Goal: Task Accomplishment & Management: Manage account settings

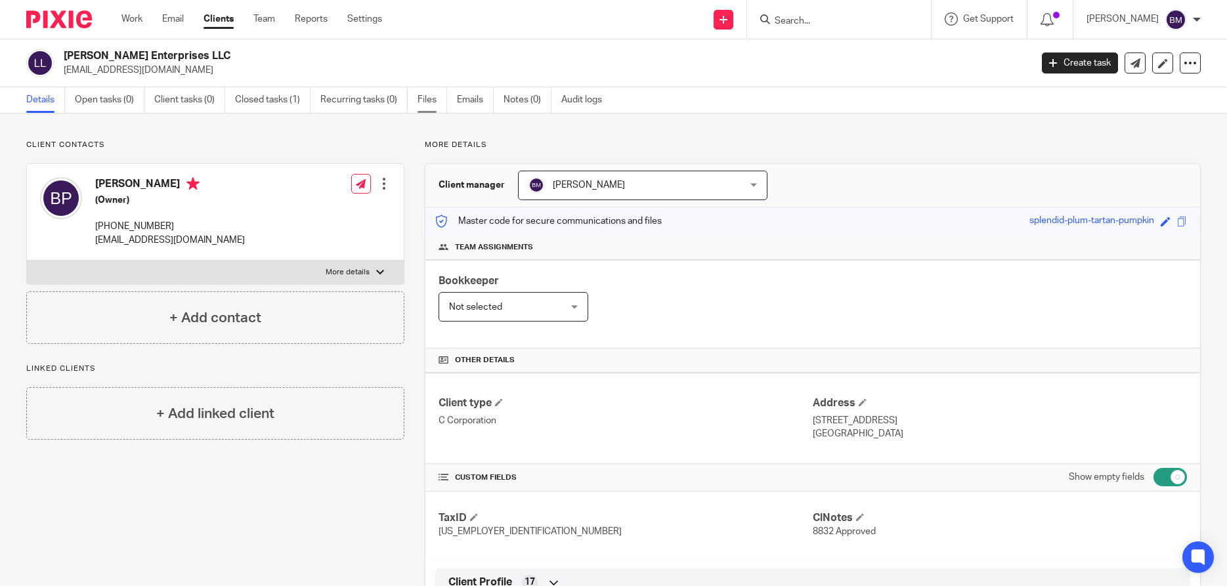
click at [425, 95] on link "Files" at bounding box center [432, 100] width 30 height 26
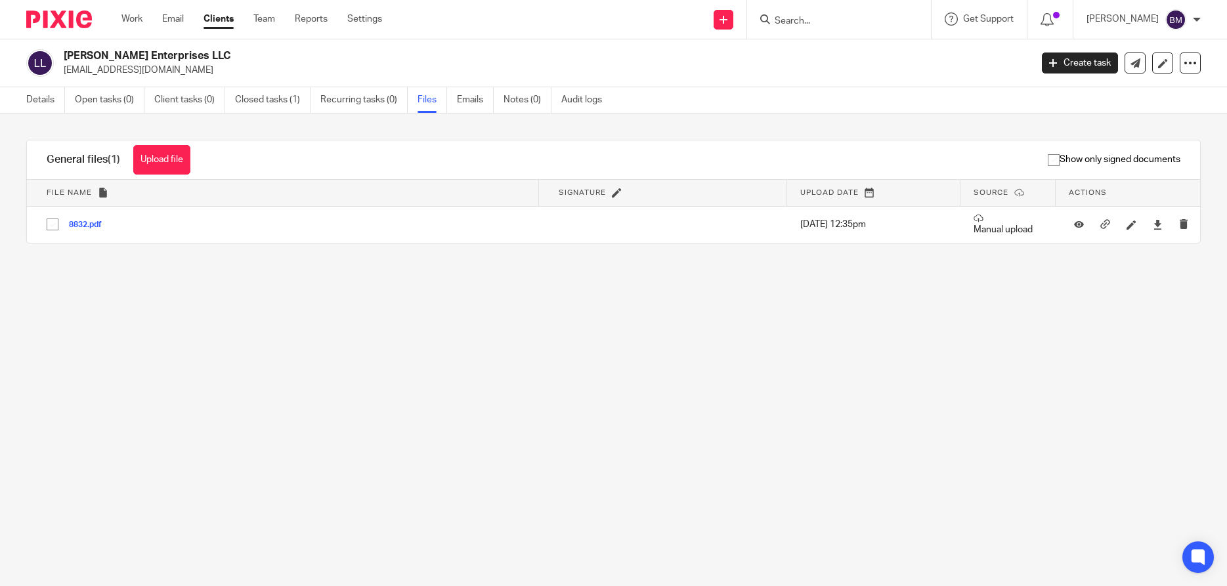
click at [38, 104] on link "Details" at bounding box center [45, 100] width 39 height 26
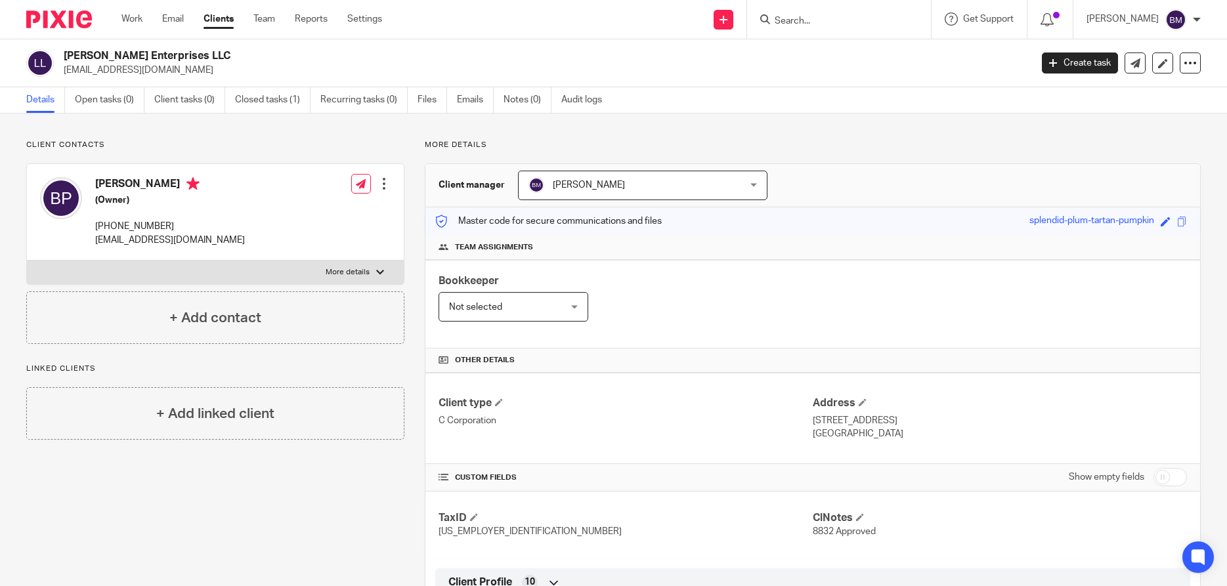
click at [1177, 480] on input "checkbox" at bounding box center [1169, 477] width 33 height 18
checkbox input "true"
click at [808, 17] on input "Search" at bounding box center [832, 22] width 118 height 12
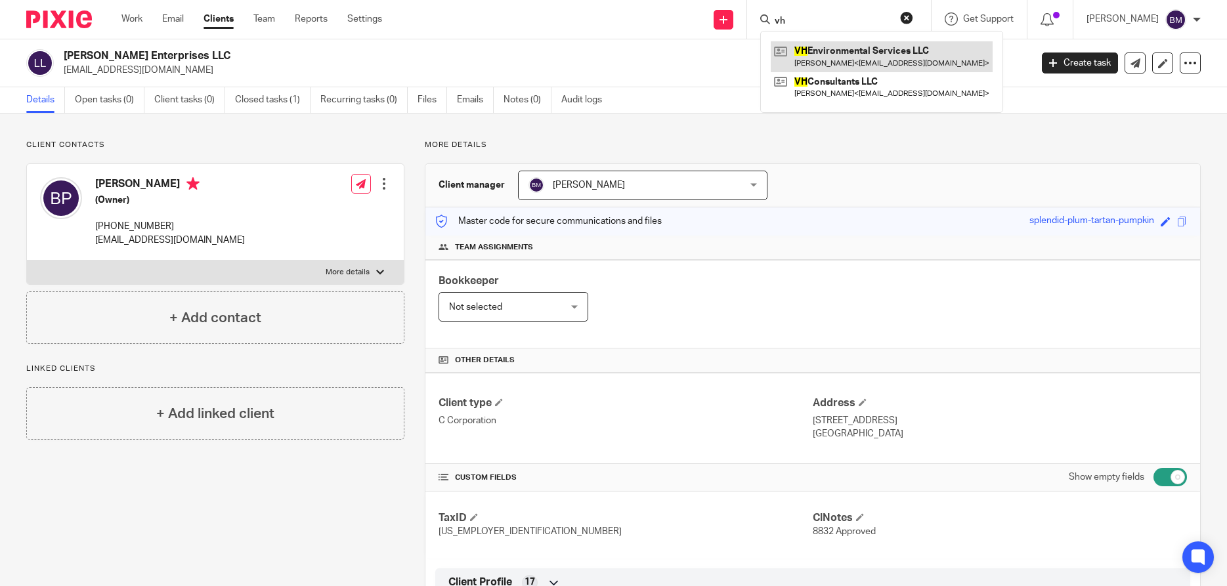
type input "vh"
click at [879, 57] on link at bounding box center [881, 56] width 222 height 30
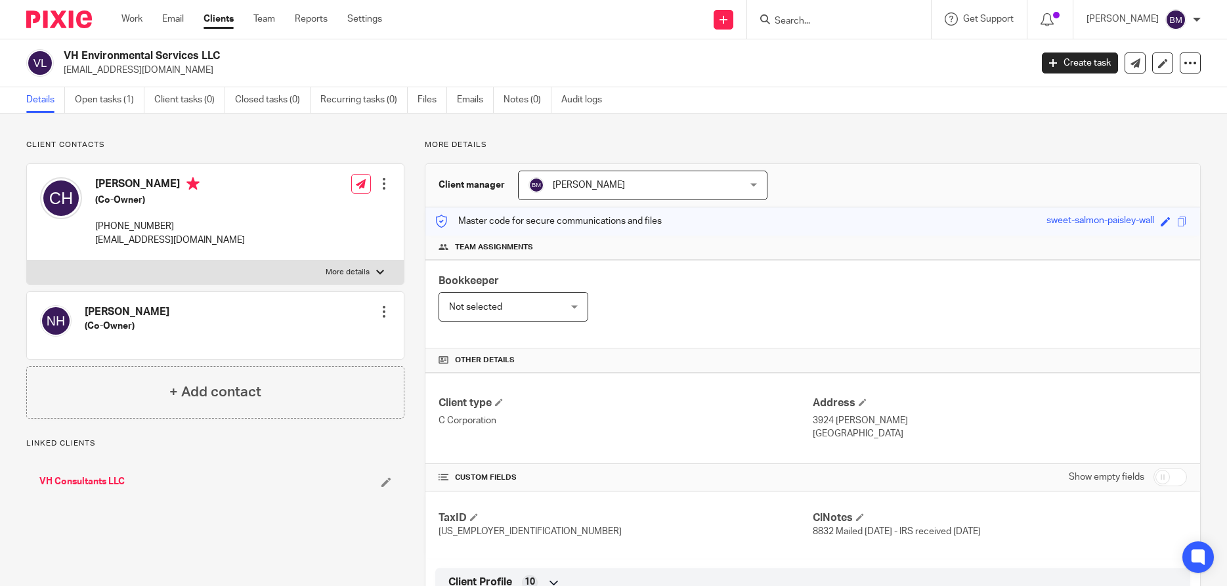
click at [1175, 476] on input "checkbox" at bounding box center [1169, 477] width 33 height 18
checkbox input "true"
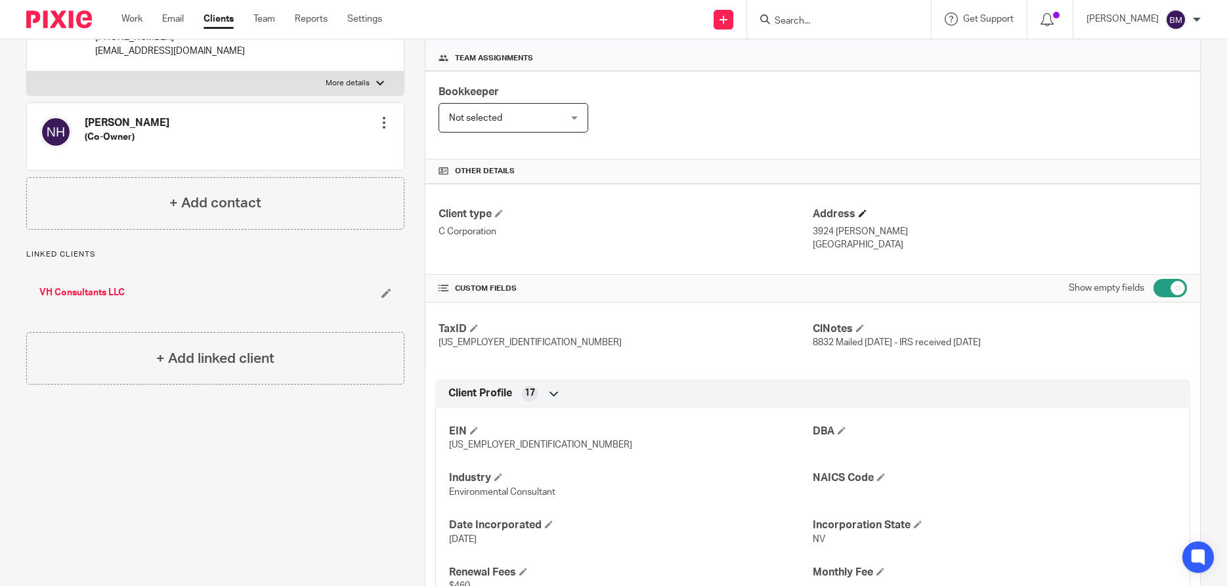
scroll to position [252, 0]
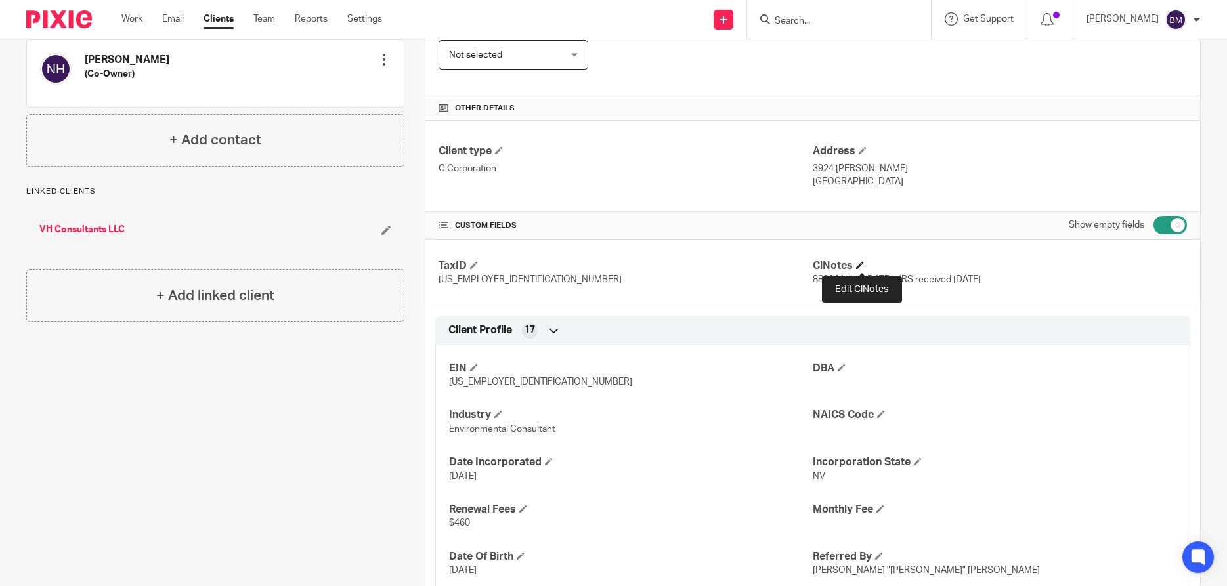
click at [862, 264] on span at bounding box center [860, 265] width 8 height 8
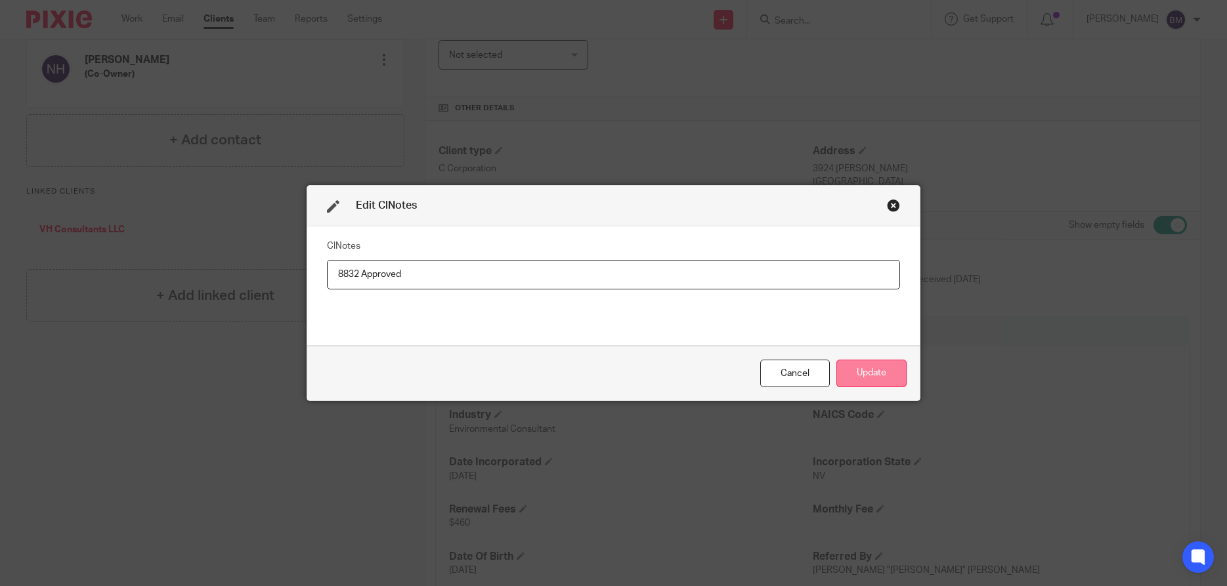
type input "8832 Approved"
click at [859, 381] on button "Update" at bounding box center [871, 374] width 70 height 28
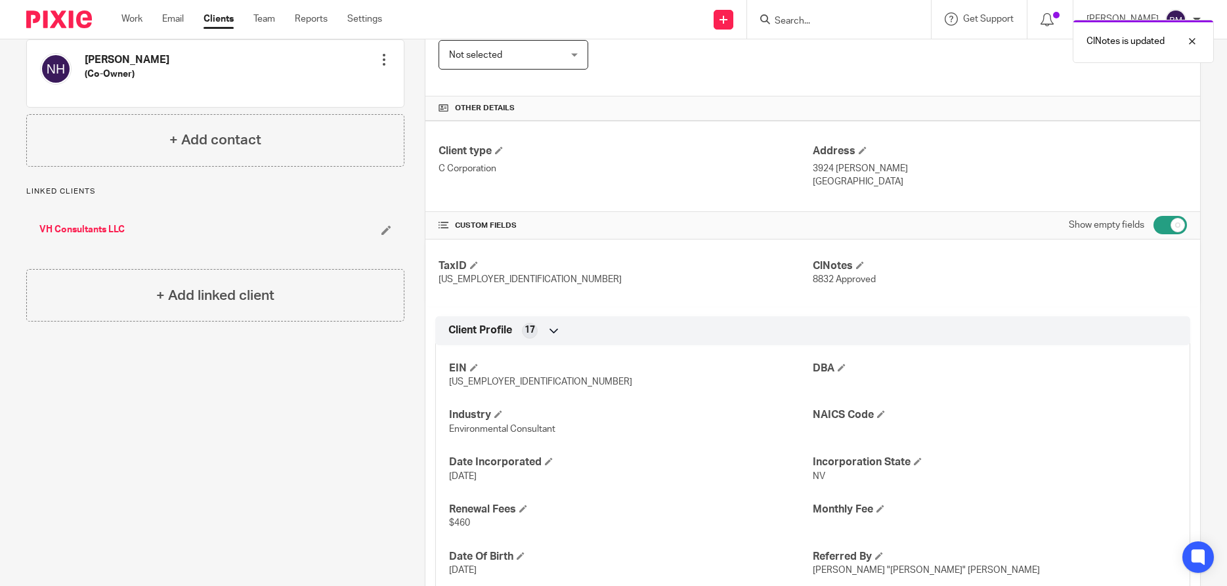
scroll to position [63, 0]
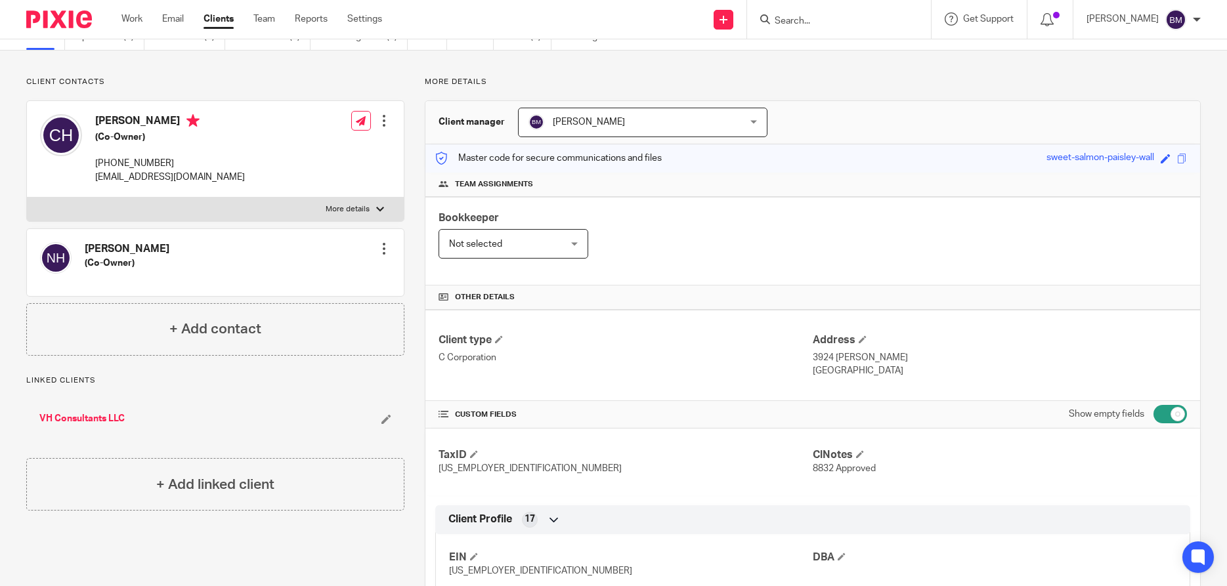
click at [56, 417] on link "VH Consultants LLC" at bounding box center [81, 418] width 85 height 13
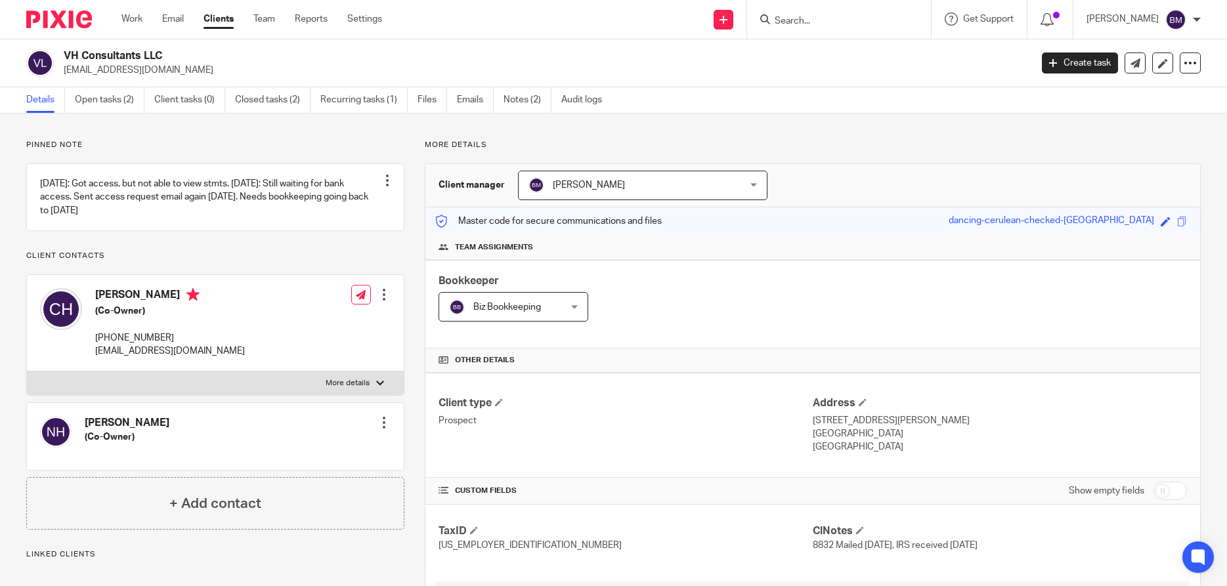
drag, startPoint x: 96, startPoint y: 307, endPoint x: 182, endPoint y: 311, distance: 86.7
click at [182, 305] on h4 "[PERSON_NAME]" at bounding box center [170, 296] width 150 height 16
copy h4 "[PERSON_NAME]"
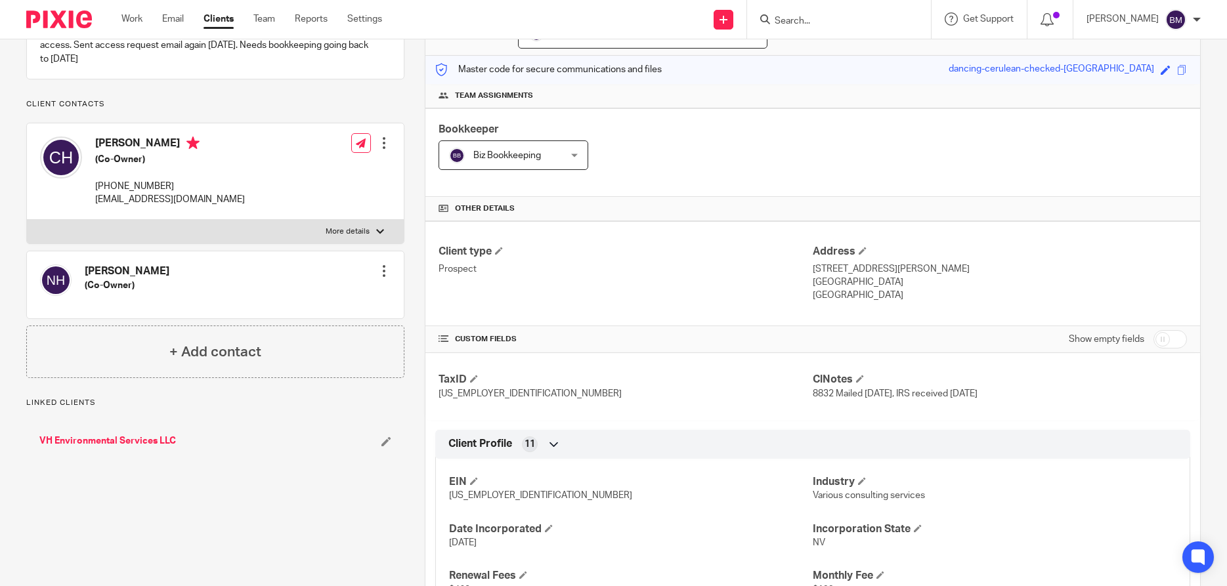
scroll to position [189, 0]
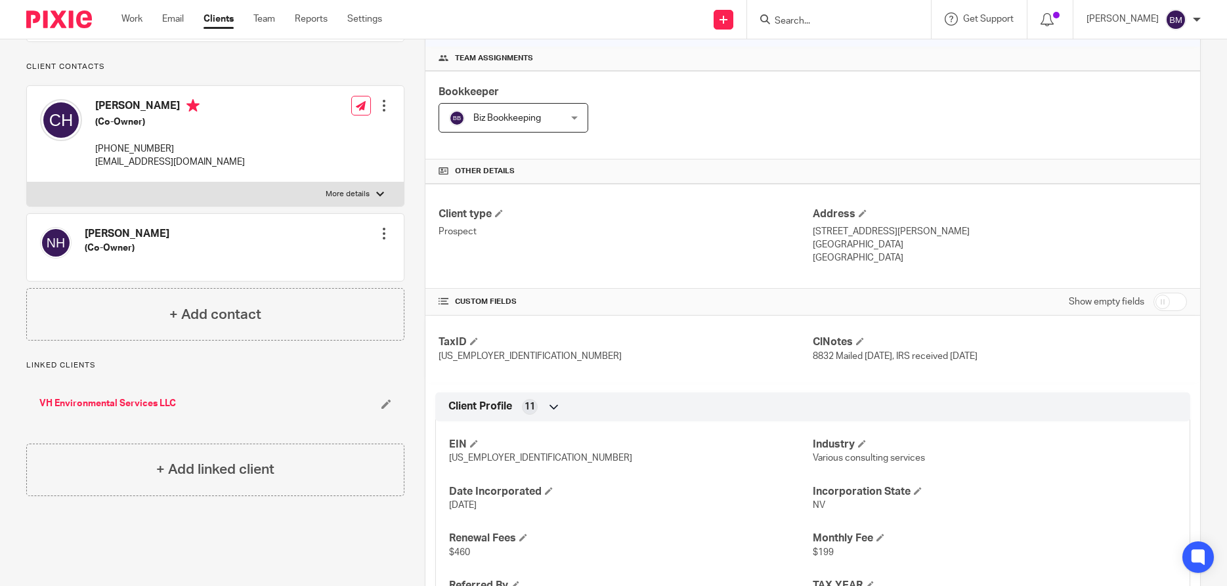
click at [1173, 310] on input "checkbox" at bounding box center [1169, 302] width 33 height 18
checkbox input "true"
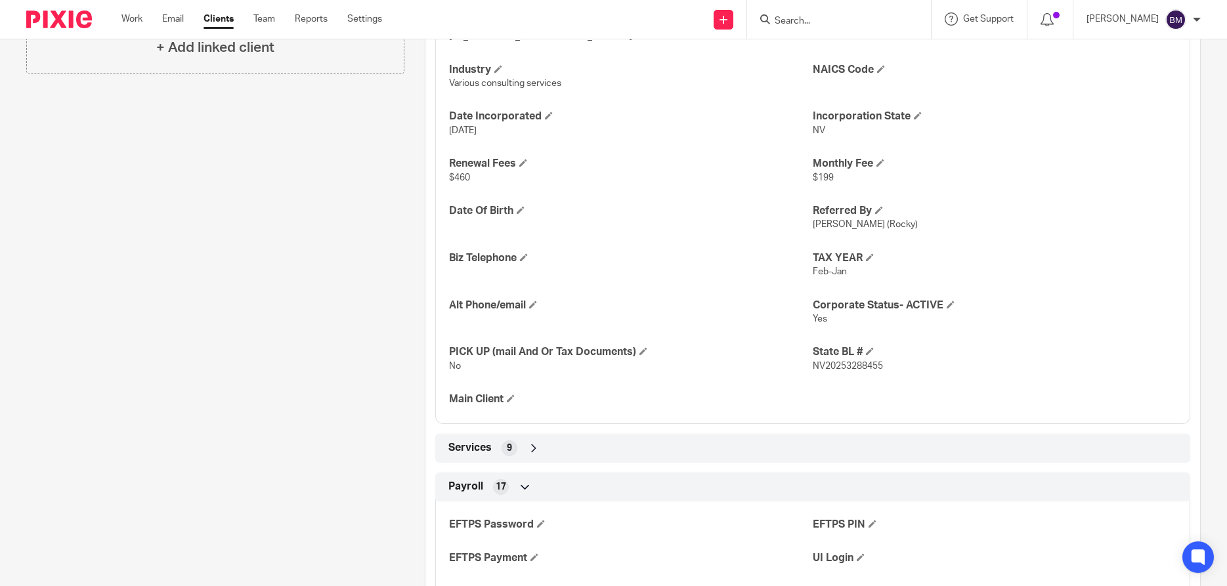
scroll to position [630, 0]
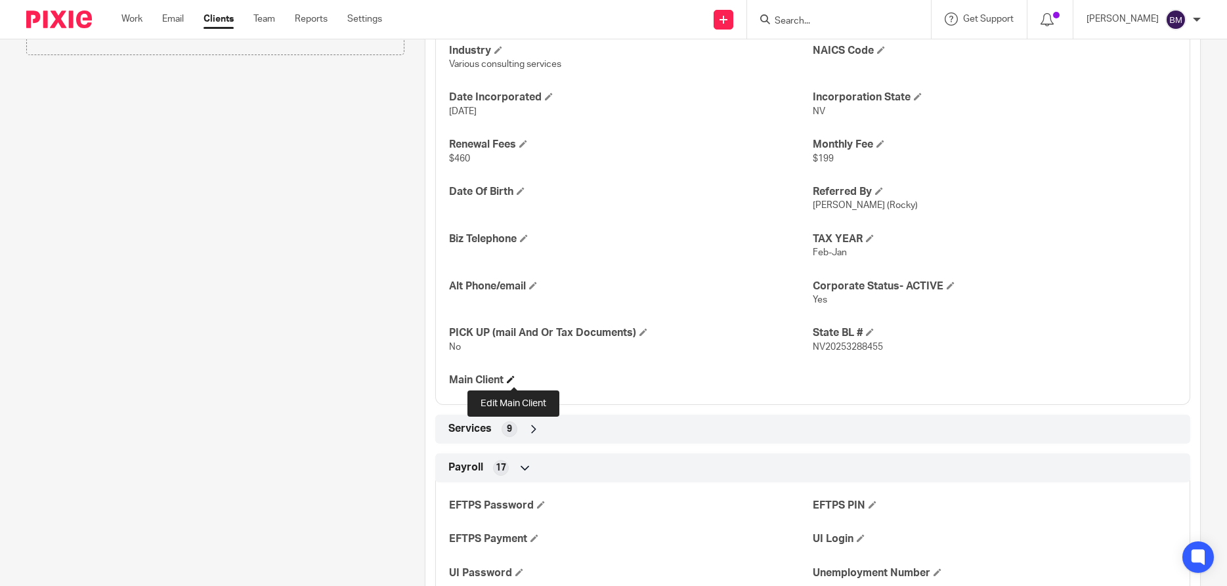
click at [513, 381] on span at bounding box center [511, 379] width 8 height 8
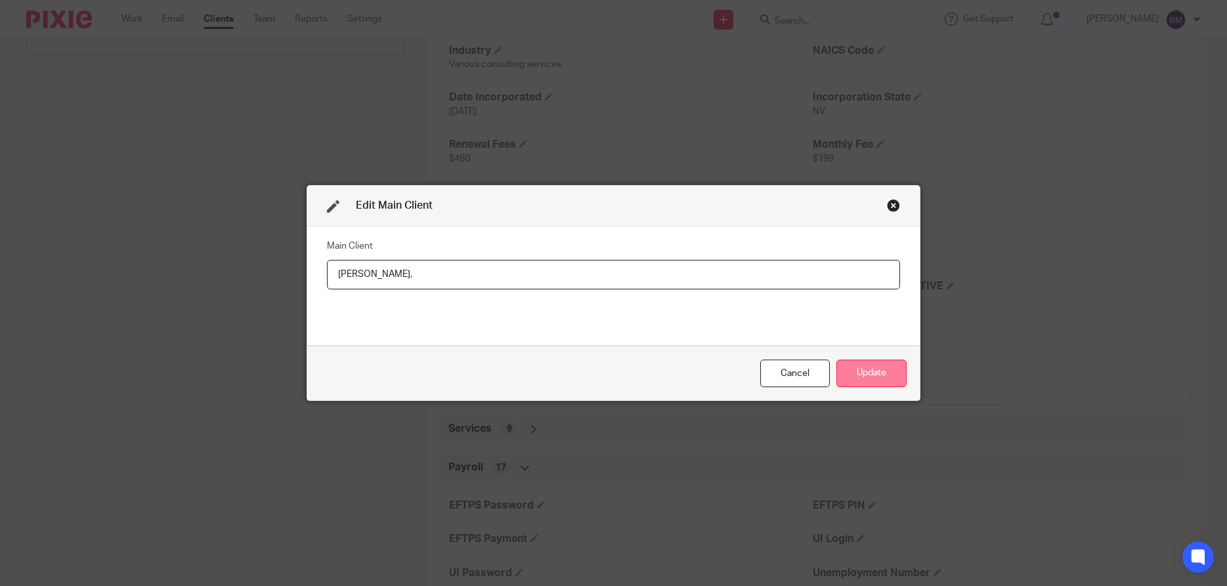
type input "Chad Van Houten,"
click at [884, 368] on button "Update" at bounding box center [871, 374] width 70 height 28
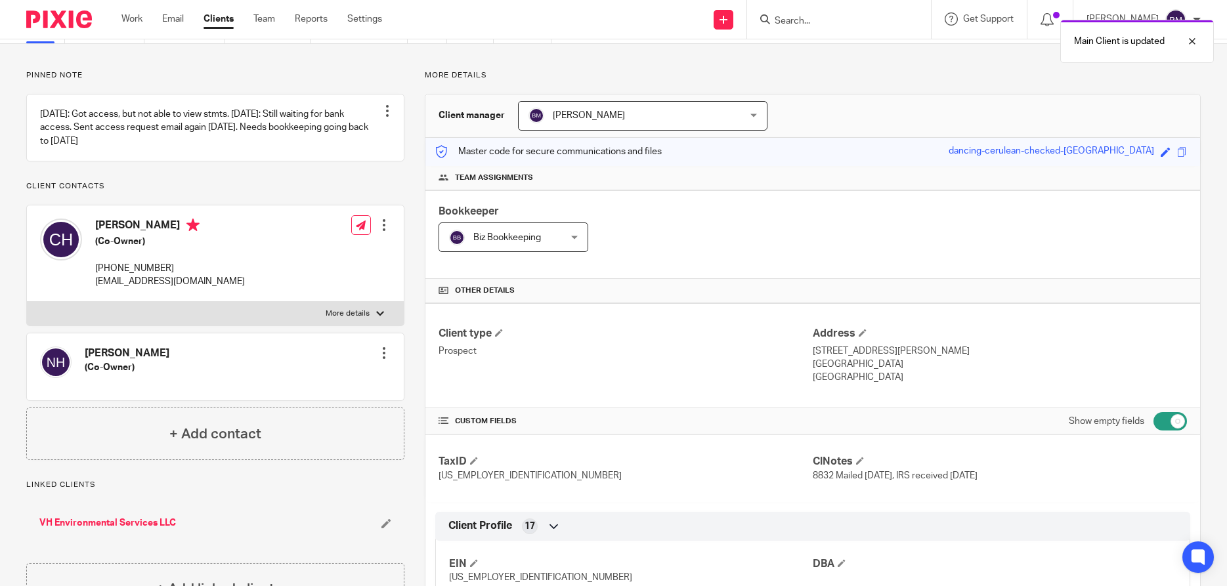
scroll to position [63, 0]
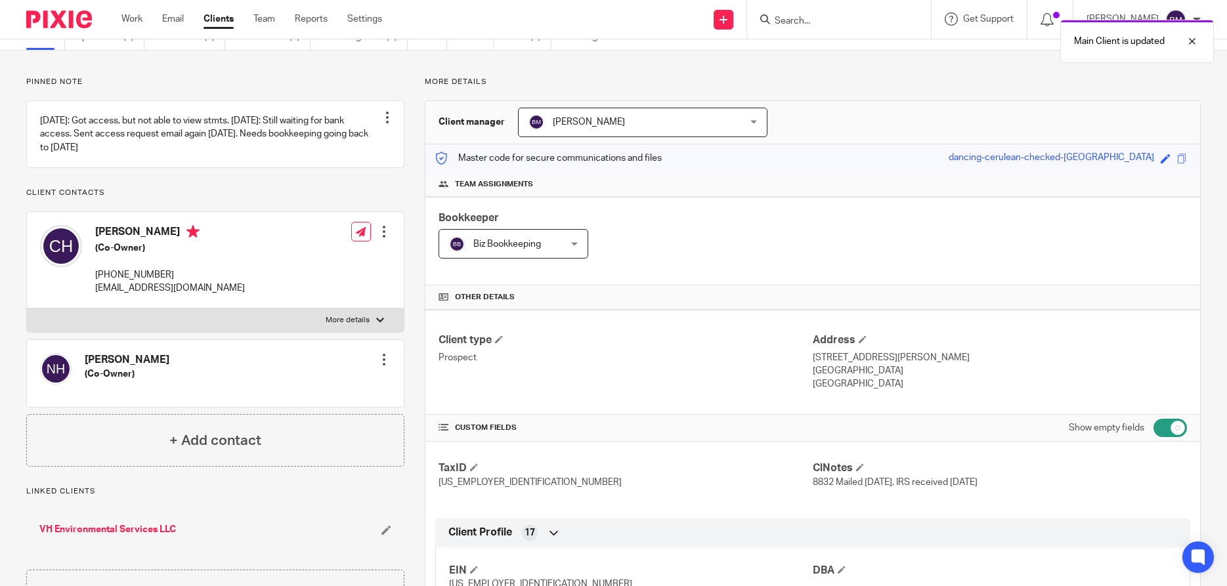
drag, startPoint x: 83, startPoint y: 373, endPoint x: 196, endPoint y: 381, distance: 113.2
click at [196, 381] on div "Natalie V. Van Houten (Co-Owner) Edit contact Create client from contact Export…" at bounding box center [215, 373] width 377 height 67
copy h4 "Natalie V. Van Houten"
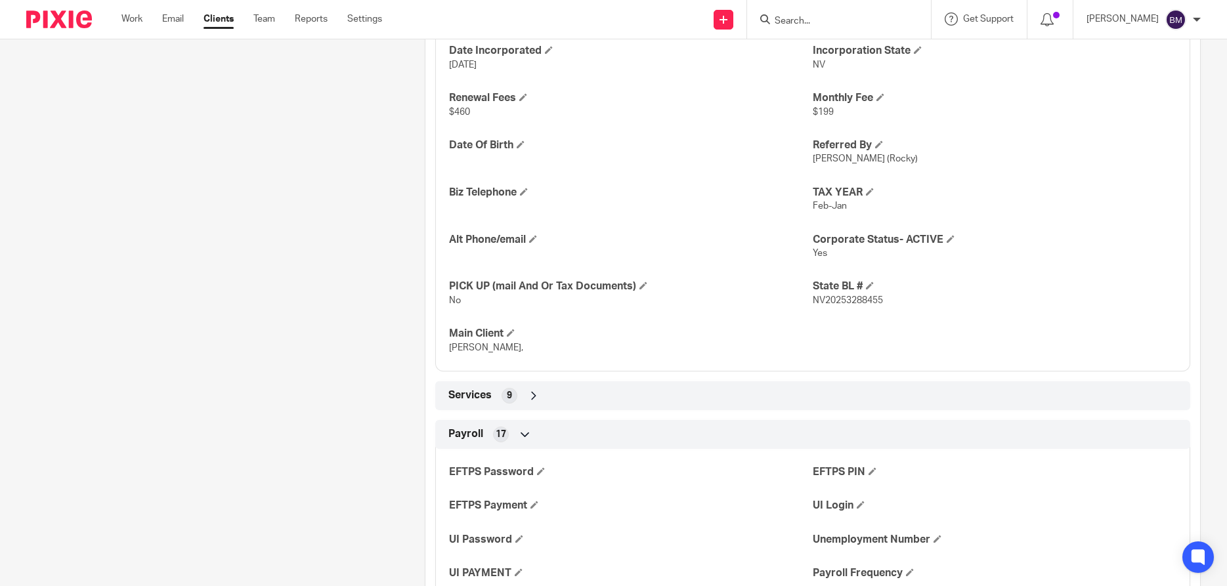
scroll to position [693, 0]
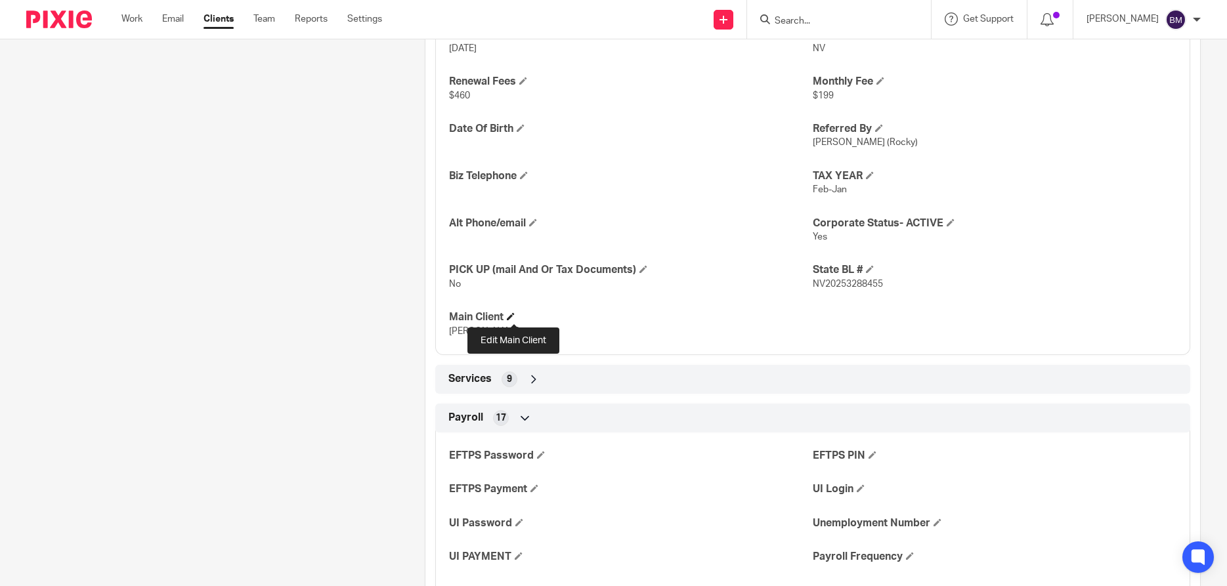
click at [511, 316] on span at bounding box center [511, 316] width 8 height 8
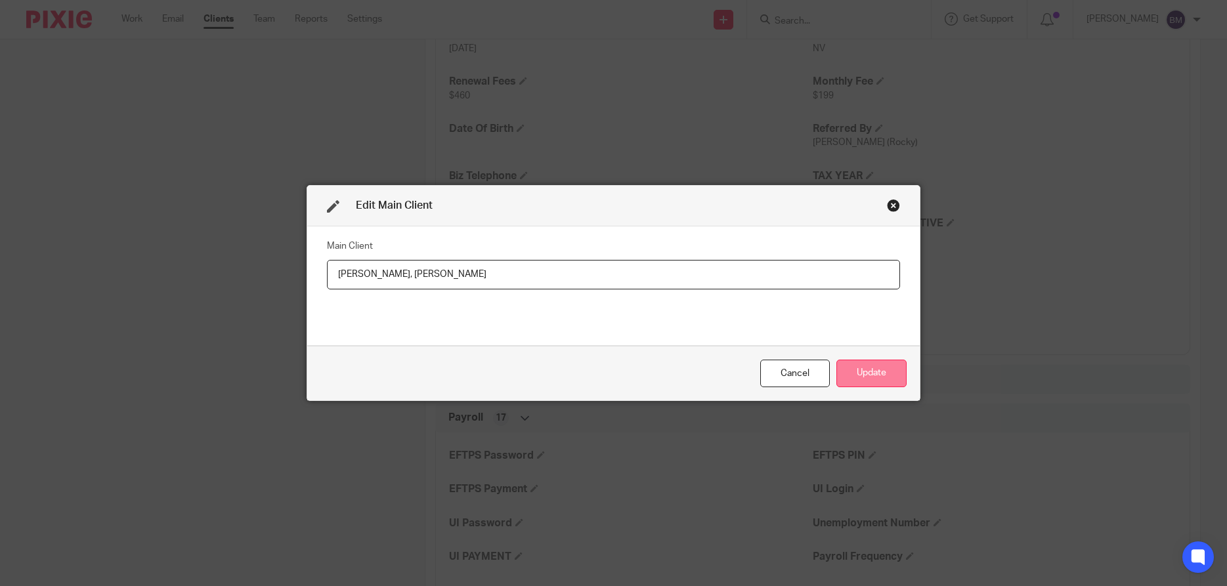
type input "Chad Van Houten, Natalie V. Van Houten"
click at [860, 369] on button "Update" at bounding box center [871, 374] width 70 height 28
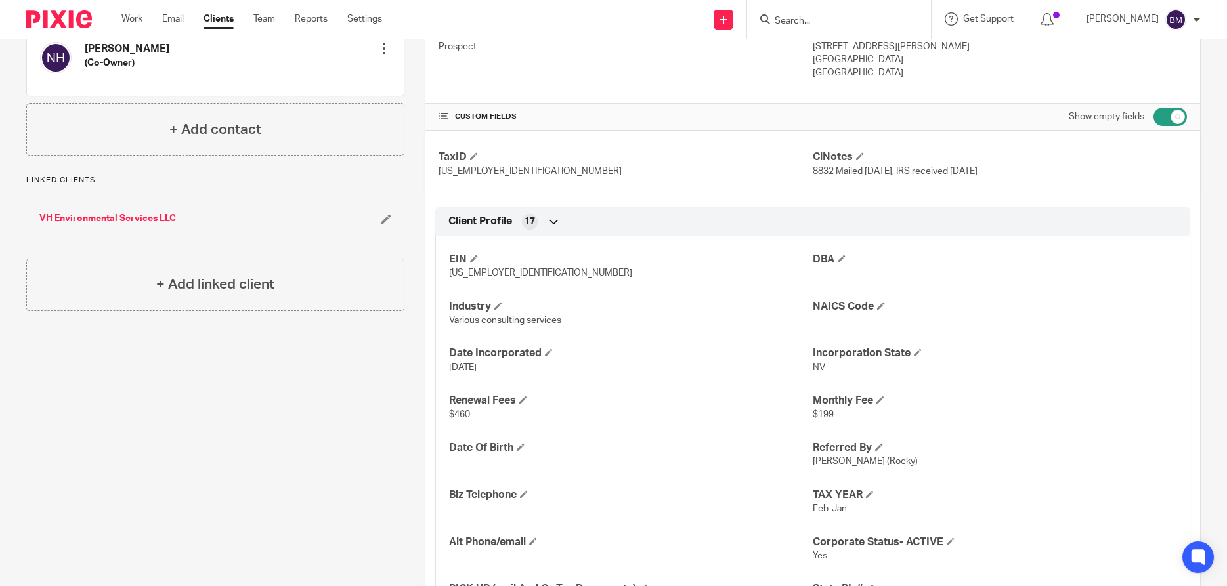
scroll to position [378, 0]
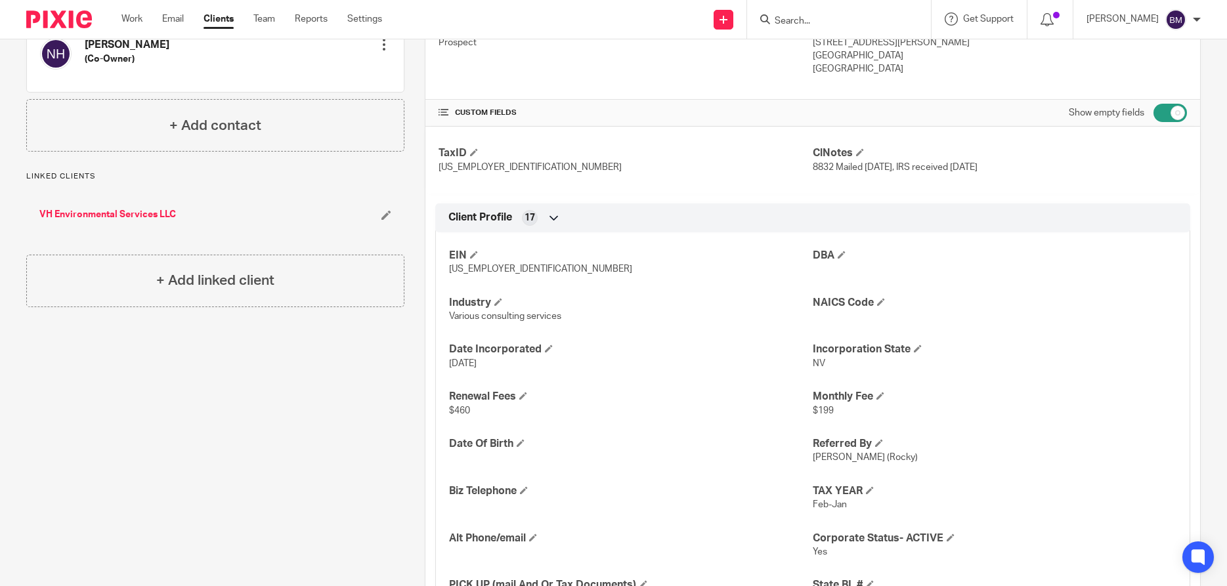
click at [116, 221] on link "VH Environmental Services LLC" at bounding box center [107, 214] width 137 height 13
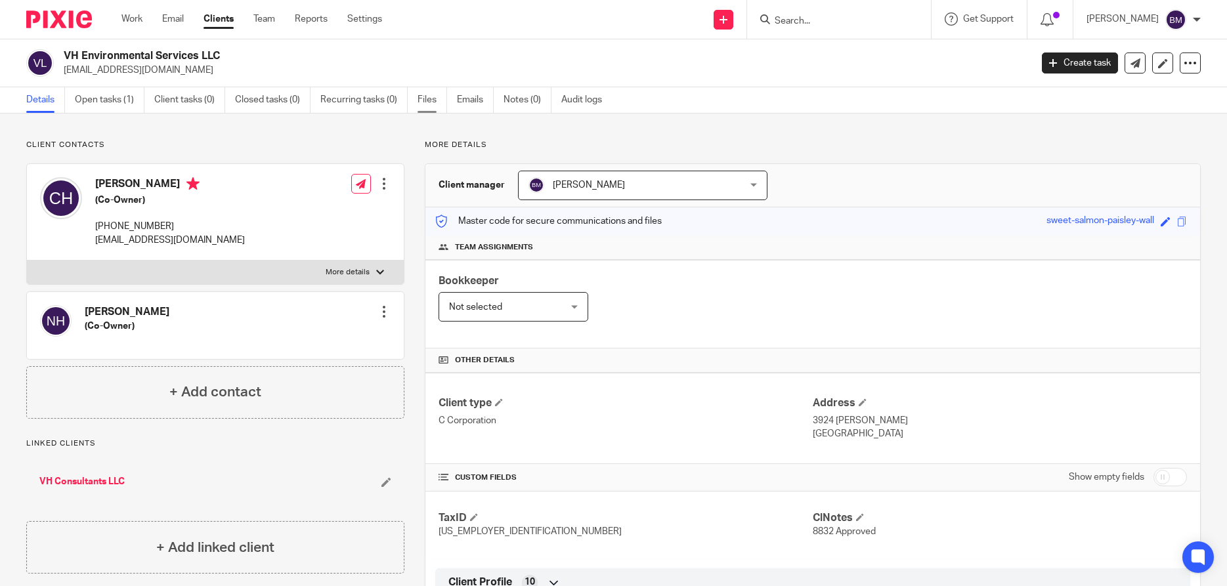
click at [423, 96] on link "Files" at bounding box center [432, 100] width 30 height 26
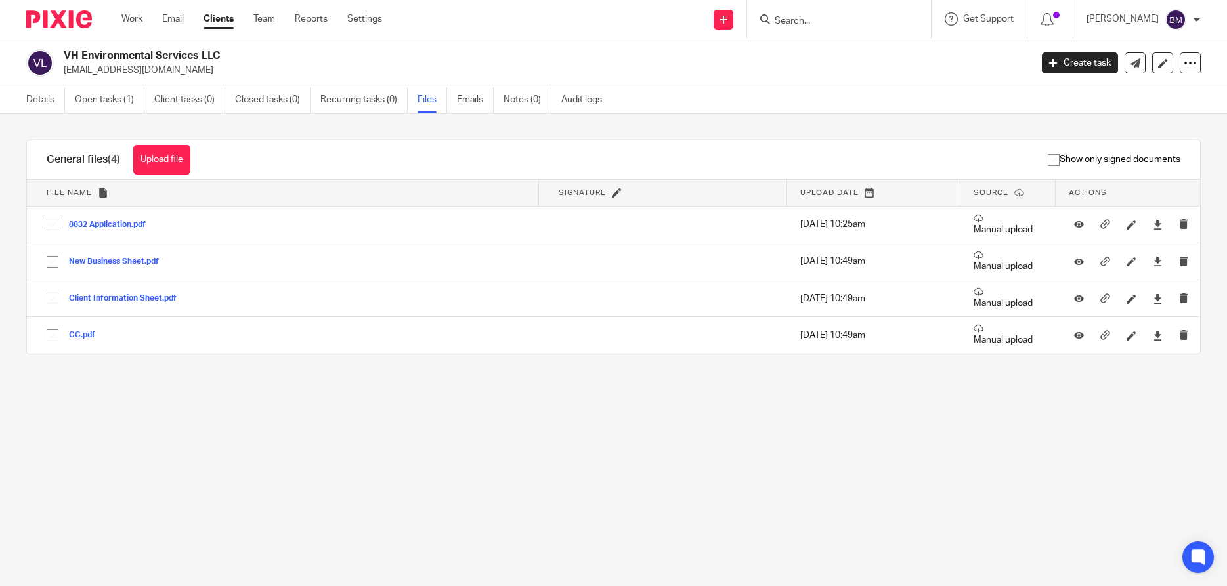
click at [159, 158] on button "Upload file" at bounding box center [161, 160] width 57 height 30
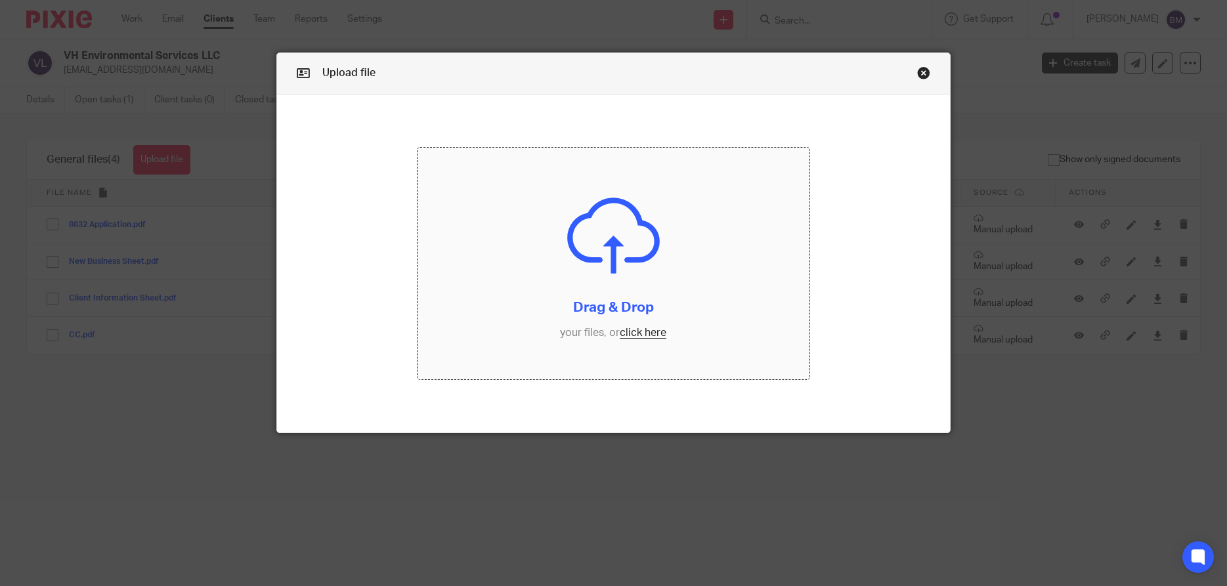
click at [644, 339] on input "file" at bounding box center [612, 264] width 391 height 232
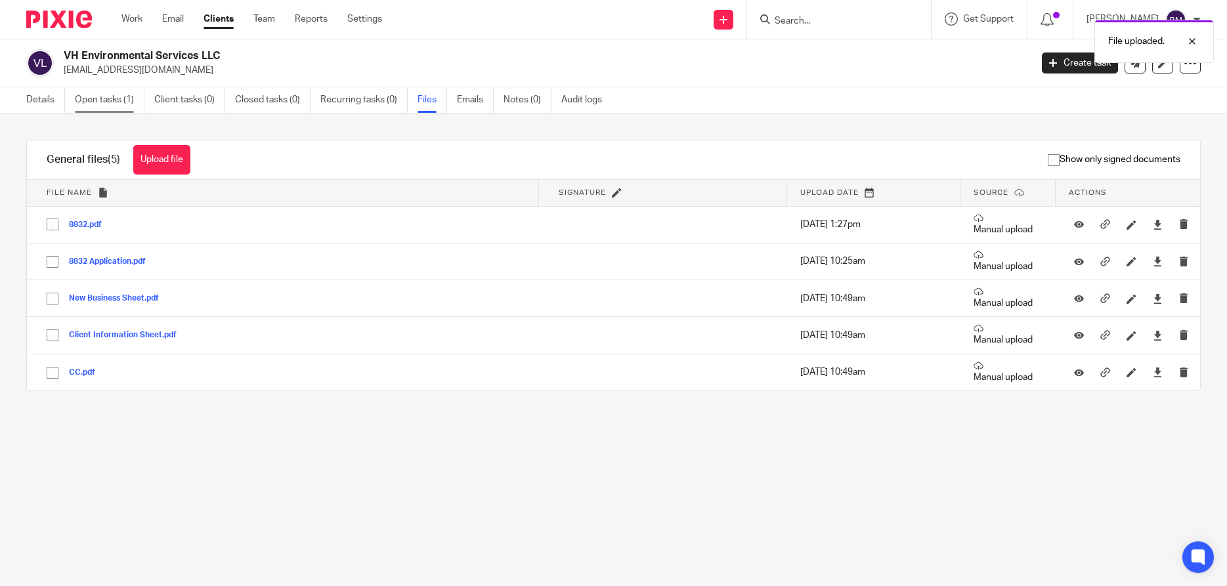
click at [112, 103] on link "Open tasks (1)" at bounding box center [110, 100] width 70 height 26
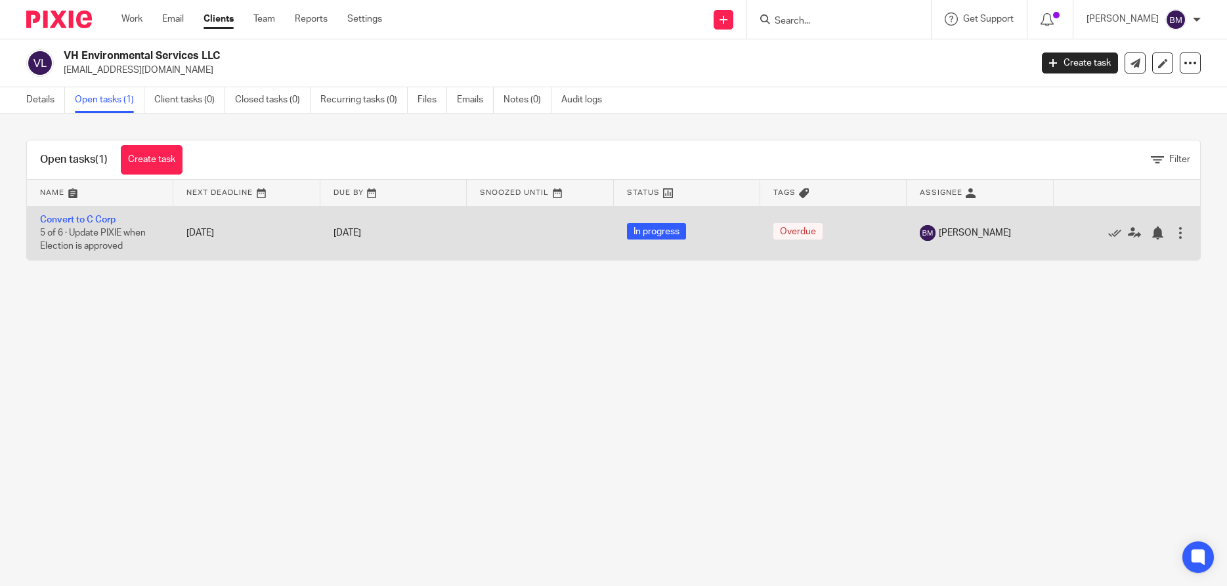
click at [89, 214] on td "Convert to C Corp 5 of 6 · Update PIXIE when Election is approved" at bounding box center [100, 233] width 146 height 54
click at [89, 219] on link "Convert to C Corp" at bounding box center [77, 219] width 75 height 9
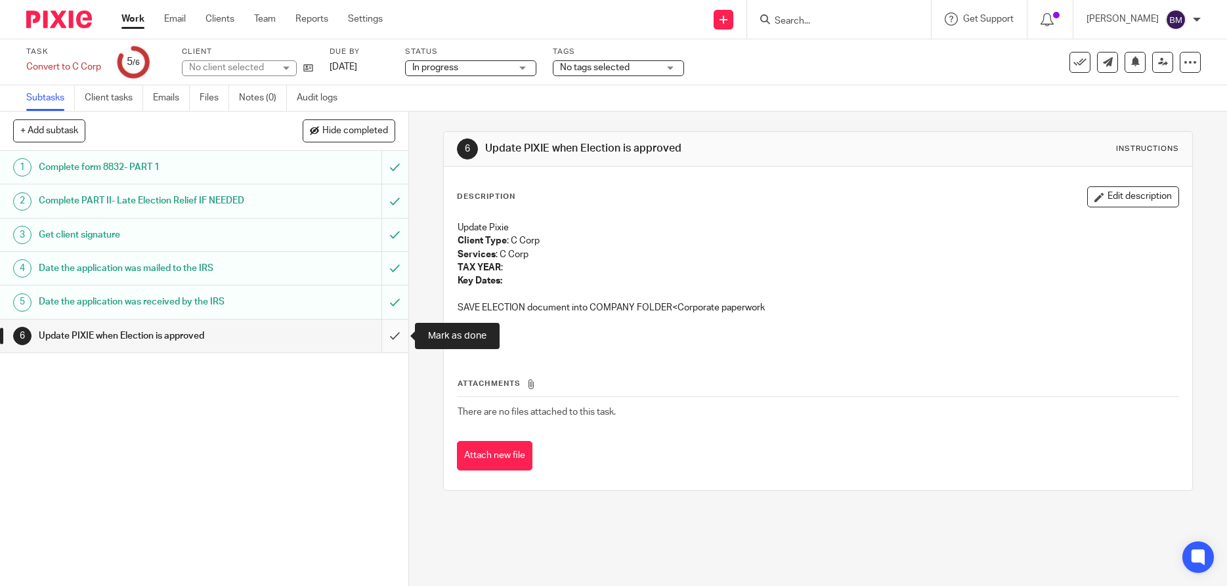
click at [392, 339] on input "submit" at bounding box center [204, 336] width 408 height 33
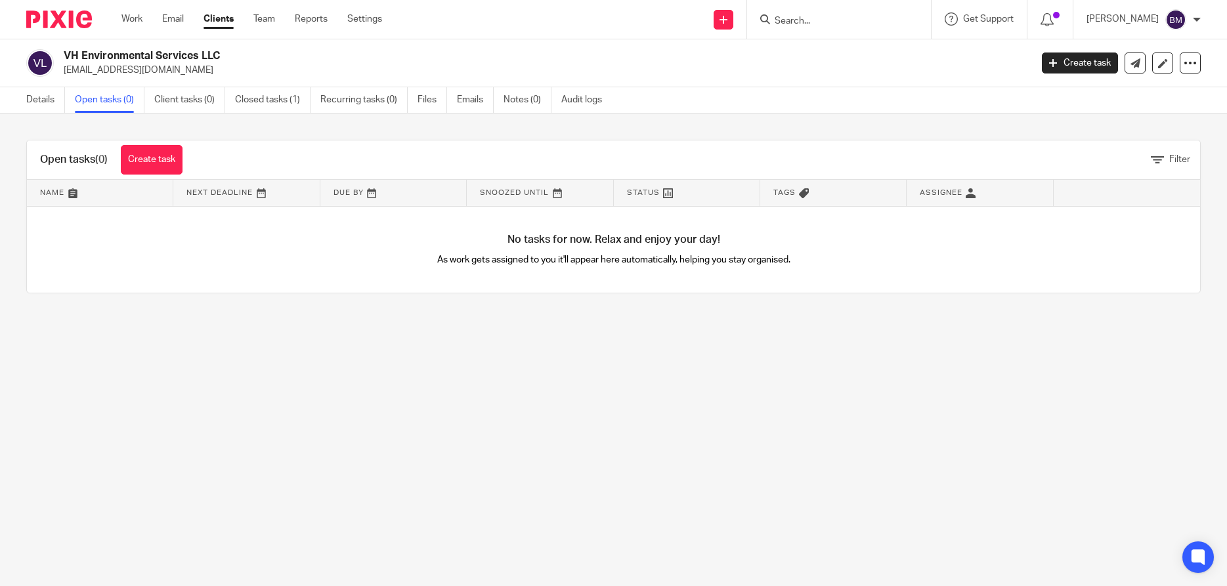
click at [43, 97] on link "Details" at bounding box center [45, 100] width 39 height 26
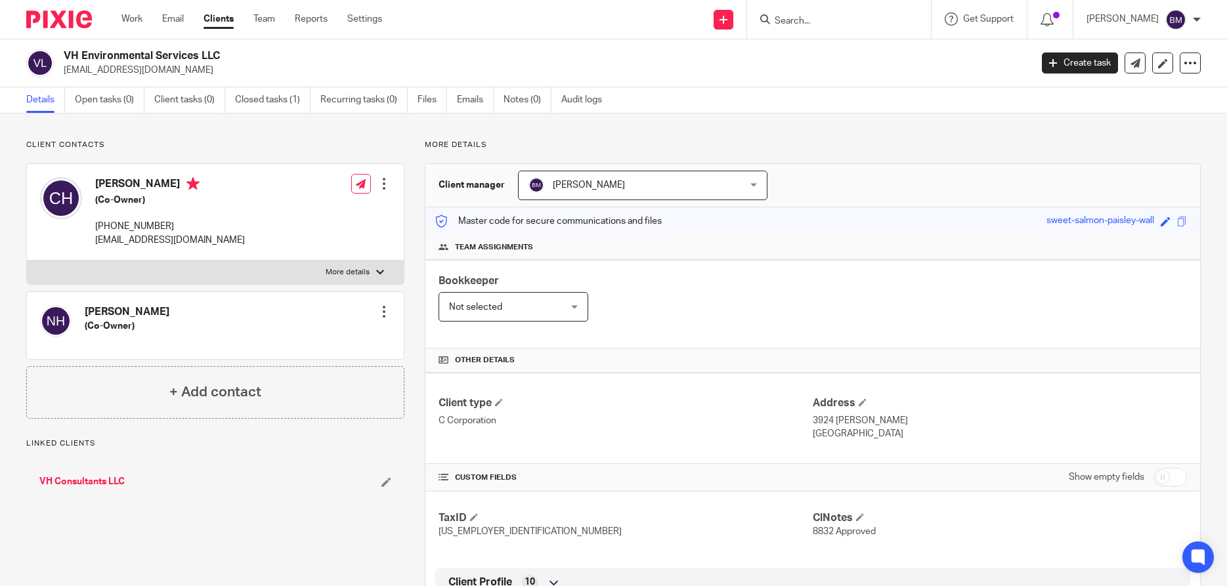
click at [1179, 478] on input "checkbox" at bounding box center [1169, 477] width 33 height 18
checkbox input "true"
drag, startPoint x: 95, startPoint y: 182, endPoint x: 182, endPoint y: 186, distance: 87.4
click at [182, 186] on h4 "[PERSON_NAME]" at bounding box center [170, 185] width 150 height 16
copy h4 "[PERSON_NAME]"
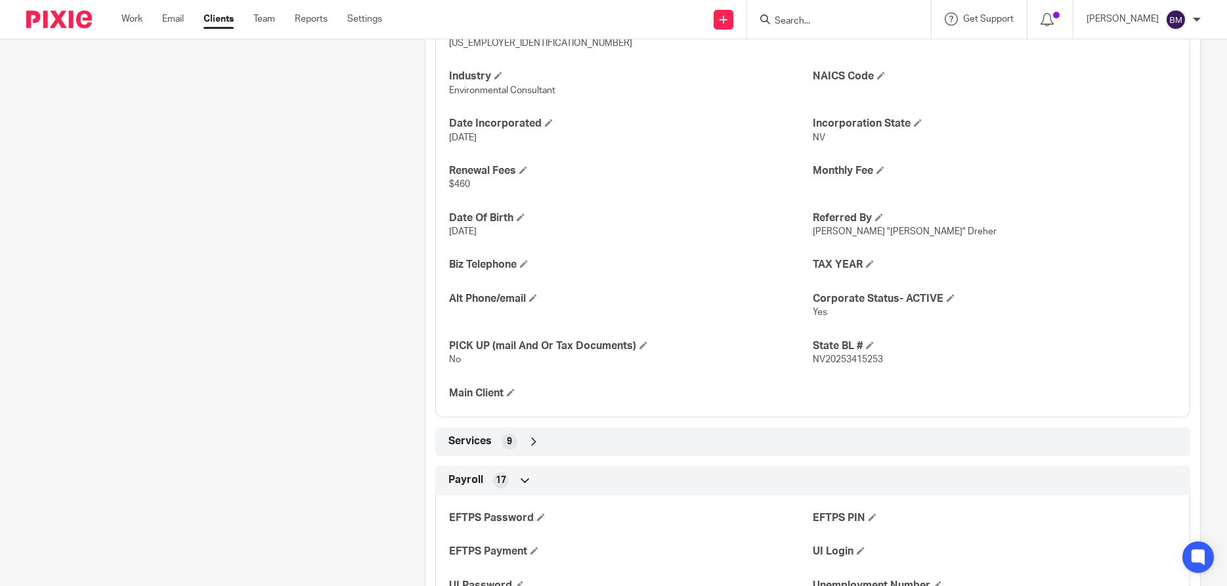
scroll to position [630, 0]
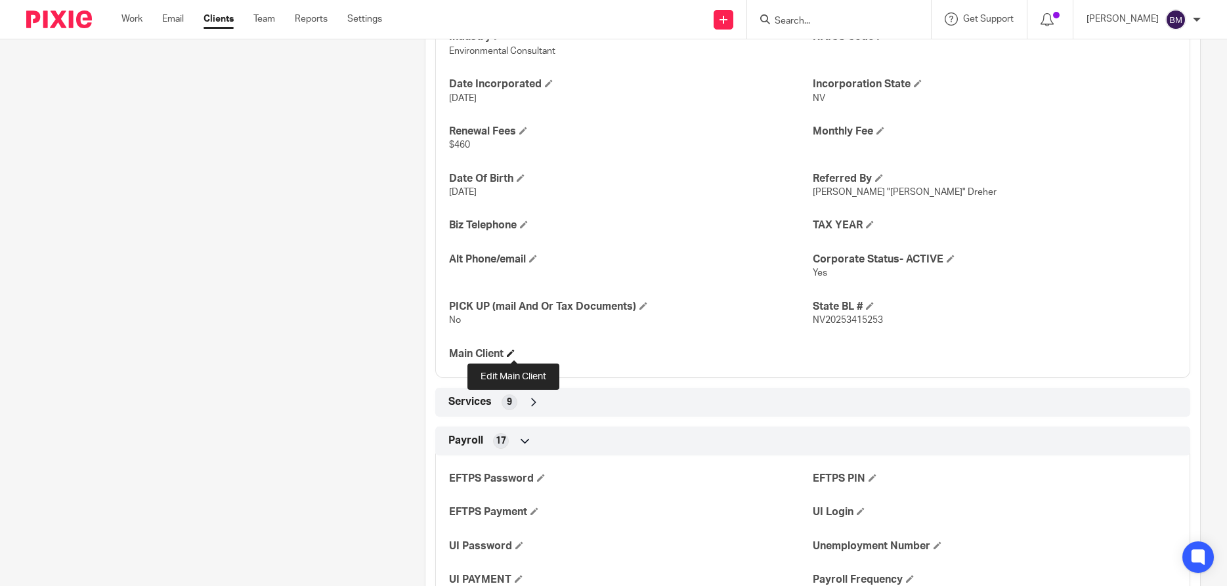
click at [511, 352] on span at bounding box center [511, 353] width 8 height 8
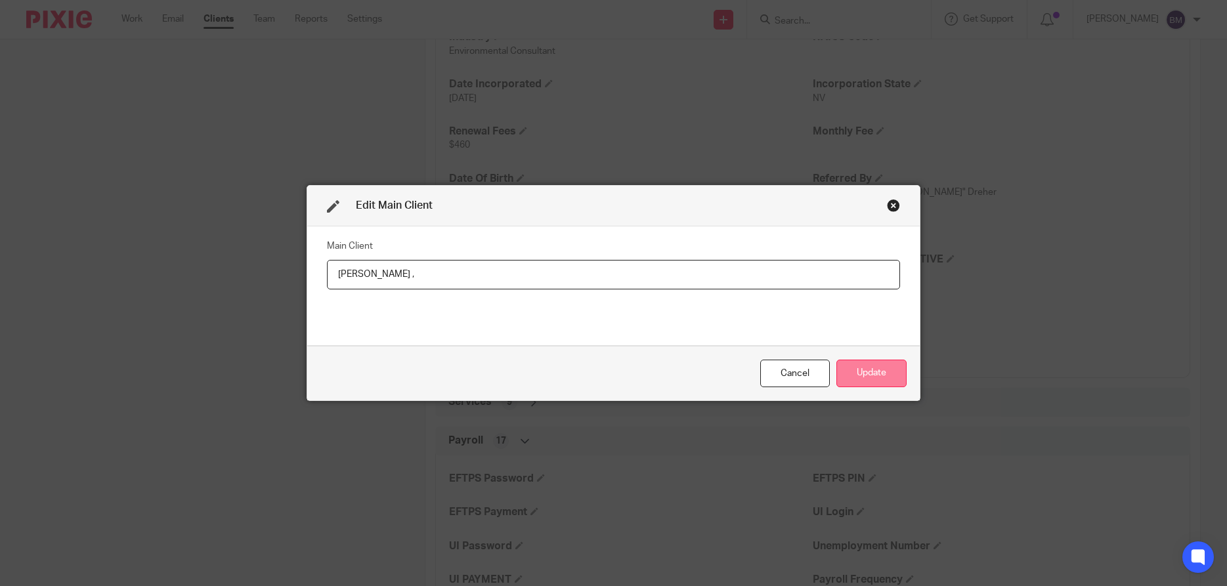
type input "[PERSON_NAME] ,"
click at [867, 375] on button "Update" at bounding box center [871, 374] width 70 height 28
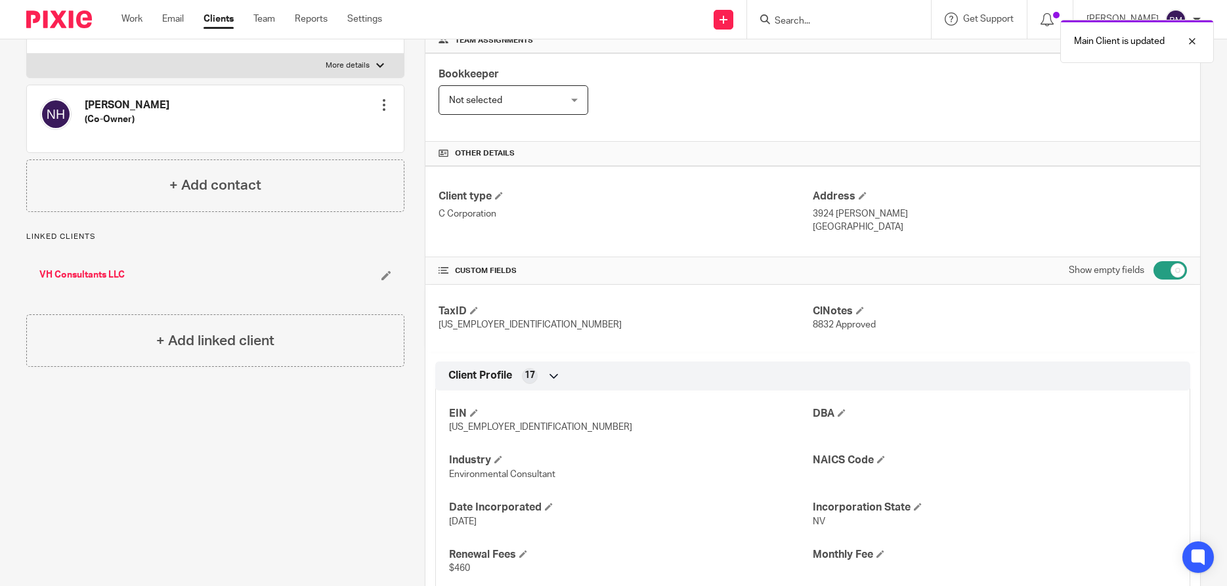
scroll to position [63, 0]
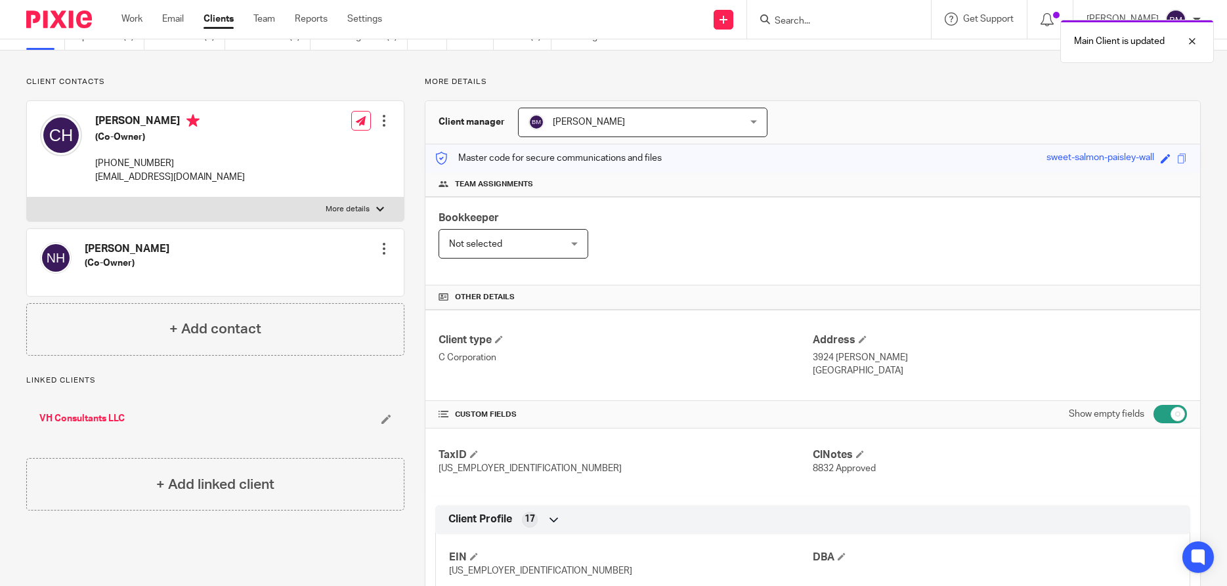
drag, startPoint x: 86, startPoint y: 247, endPoint x: 181, endPoint y: 251, distance: 95.2
click at [181, 251] on div "[PERSON_NAME] (Co-Owner) Edit contact Create client from contact Export data Ma…" at bounding box center [215, 262] width 377 height 67
copy h4 "Natalie Van Houten"
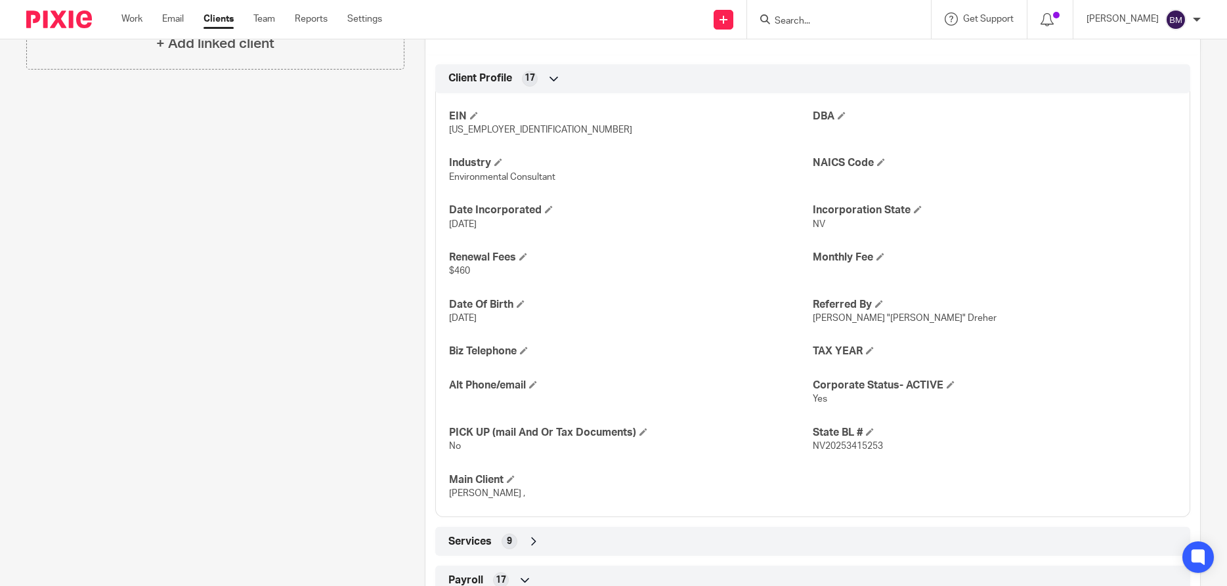
scroll to position [693, 0]
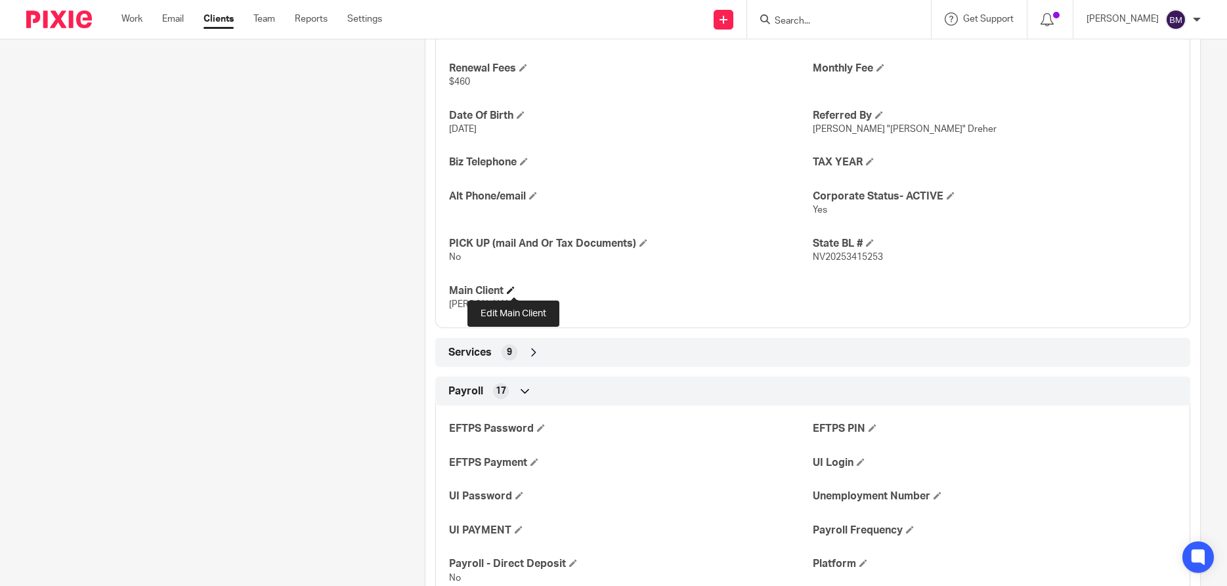
click at [514, 289] on span at bounding box center [511, 290] width 8 height 8
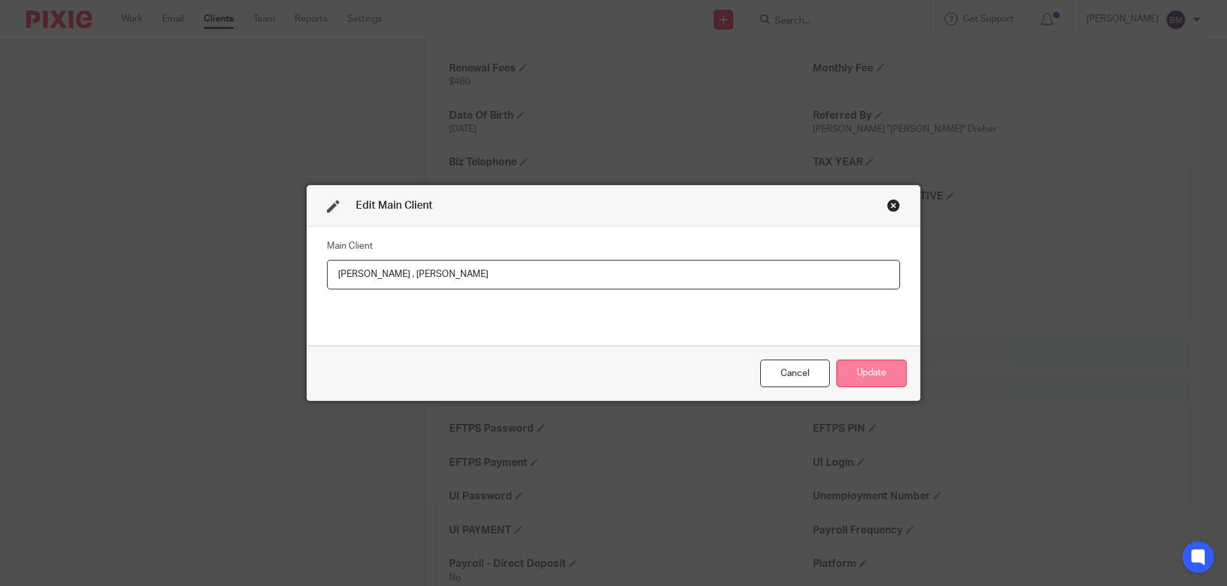
type input "Chad Van Houten , Natalie Van Houten"
click at [866, 374] on button "Update" at bounding box center [871, 374] width 70 height 28
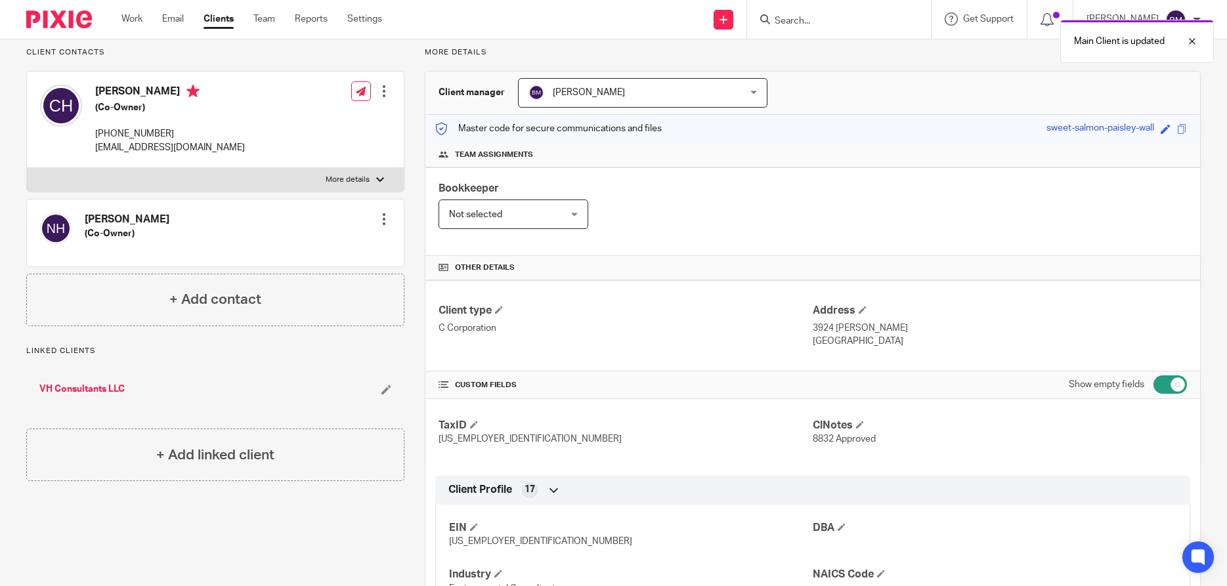
scroll to position [0, 0]
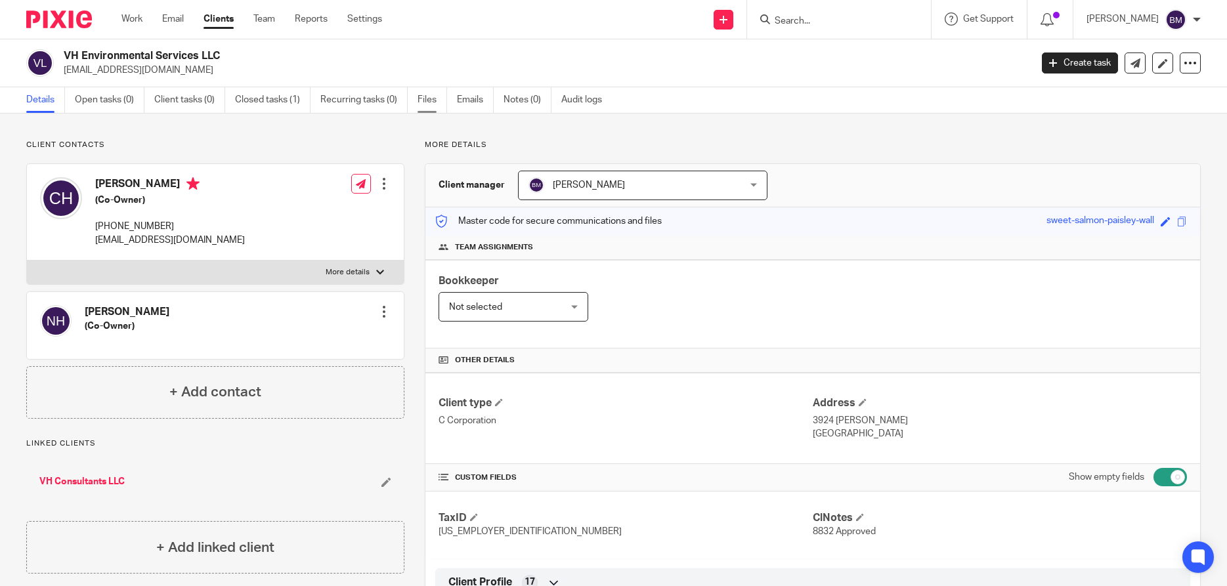
click at [429, 102] on link "Files" at bounding box center [432, 100] width 30 height 26
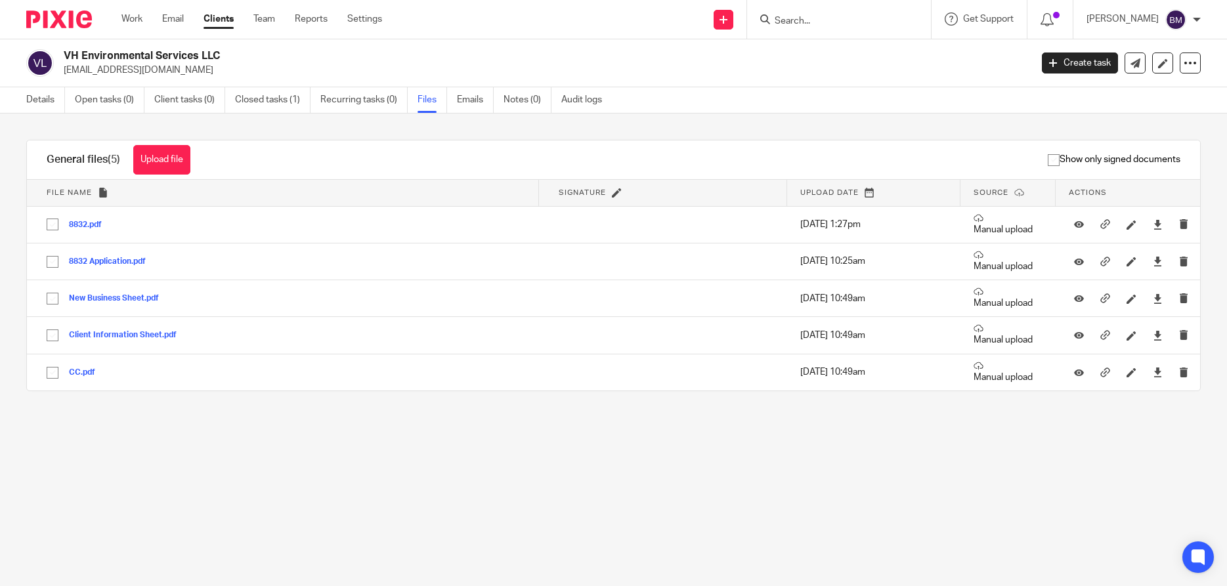
click at [44, 100] on link "Details" at bounding box center [45, 100] width 39 height 26
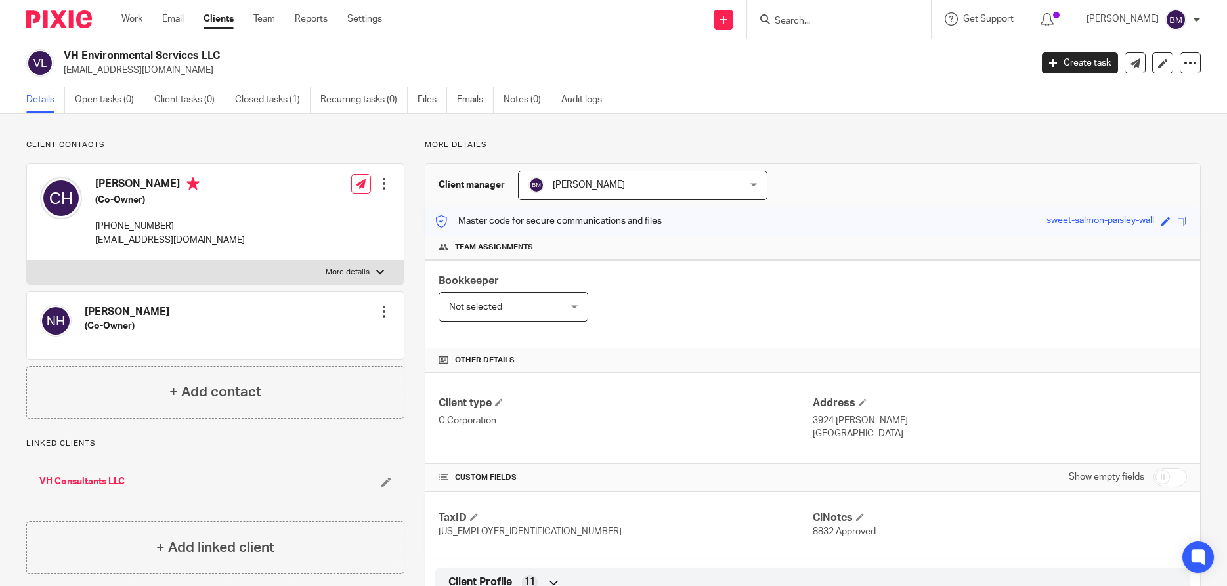
click at [820, 20] on input "Search" at bounding box center [832, 22] width 118 height 12
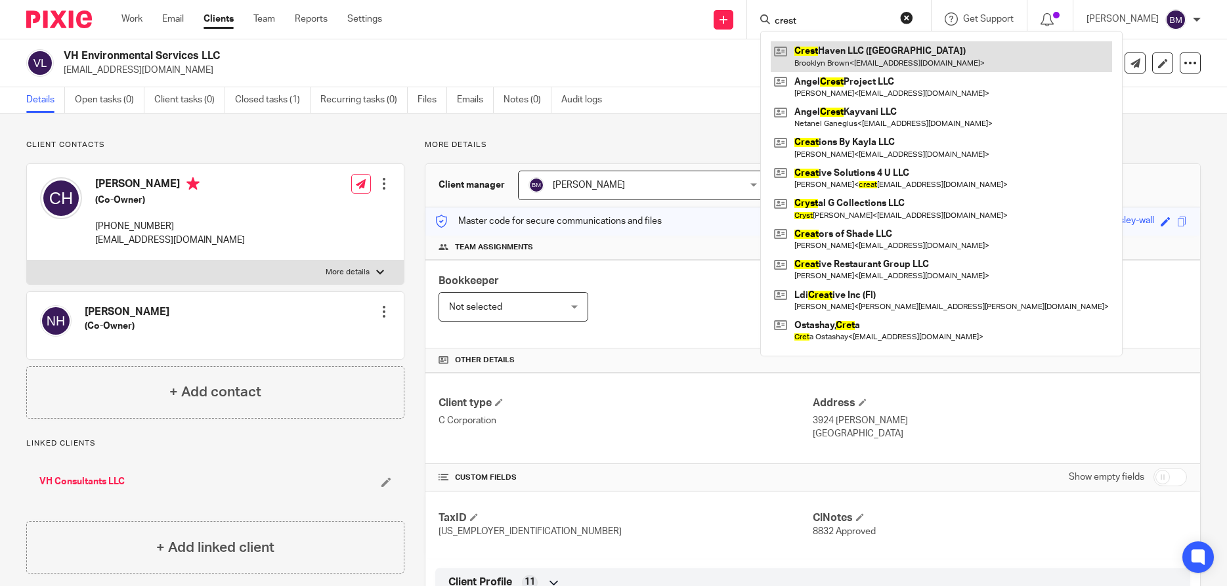
type input "crest"
click at [856, 56] on link at bounding box center [940, 56] width 341 height 30
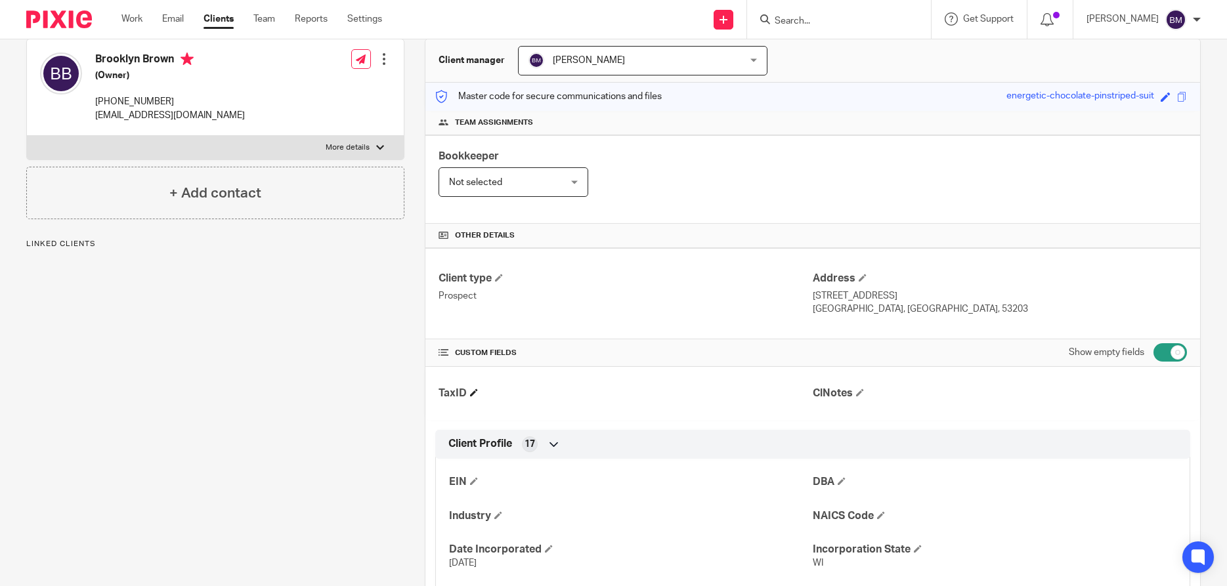
scroll to position [126, 0]
click at [476, 393] on span at bounding box center [474, 391] width 8 height 8
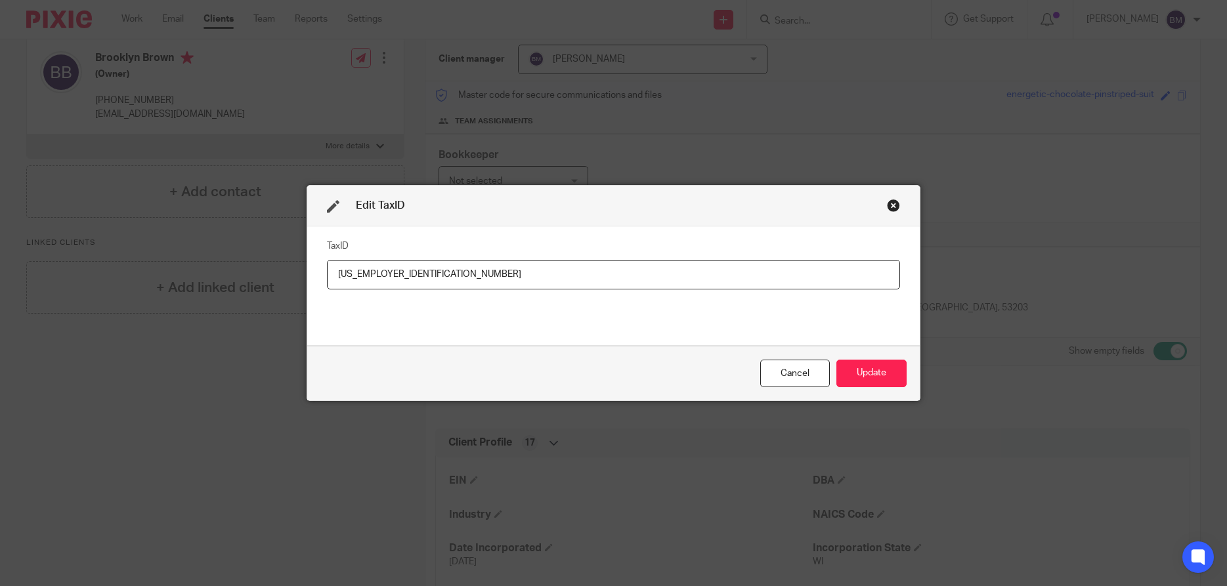
drag, startPoint x: 415, startPoint y: 268, endPoint x: 284, endPoint y: 268, distance: 131.3
click at [327, 268] on input "39-4532079" at bounding box center [613, 275] width 573 height 30
type input "39-4532079"
click at [869, 379] on button "Update" at bounding box center [871, 374] width 70 height 28
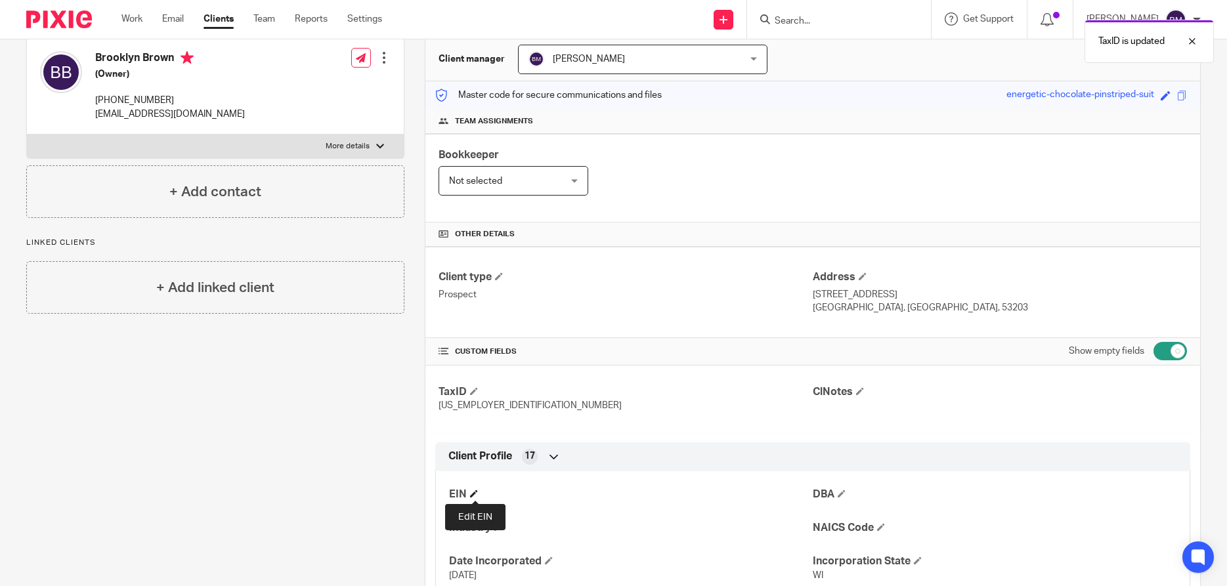
click at [474, 494] on span at bounding box center [474, 494] width 8 height 8
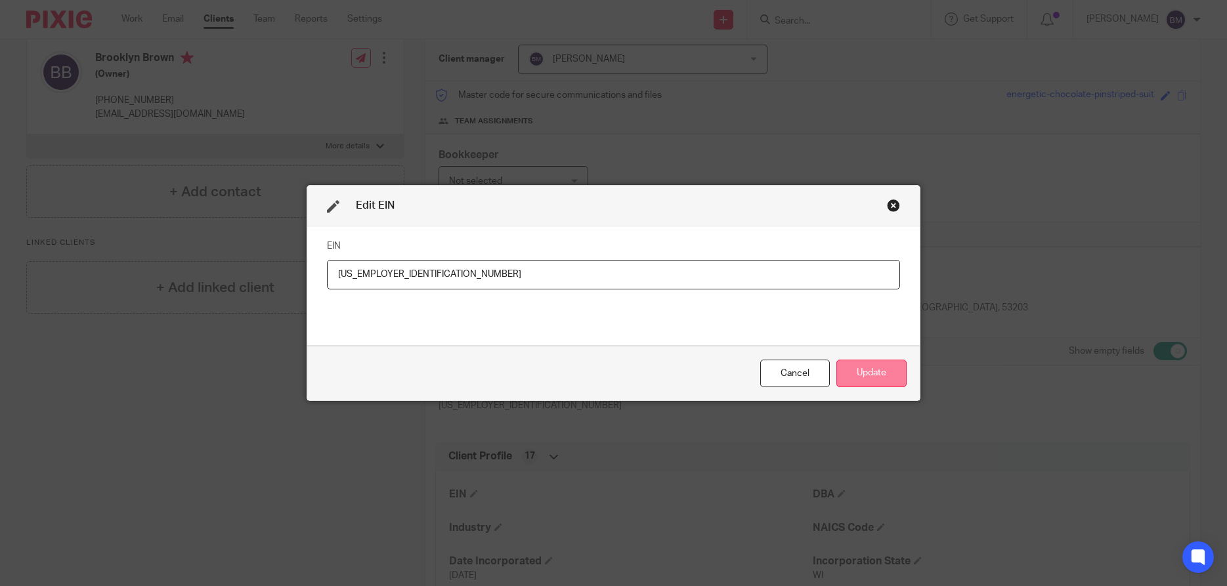
type input "39-4532079"
click at [872, 378] on button "Update" at bounding box center [871, 374] width 70 height 28
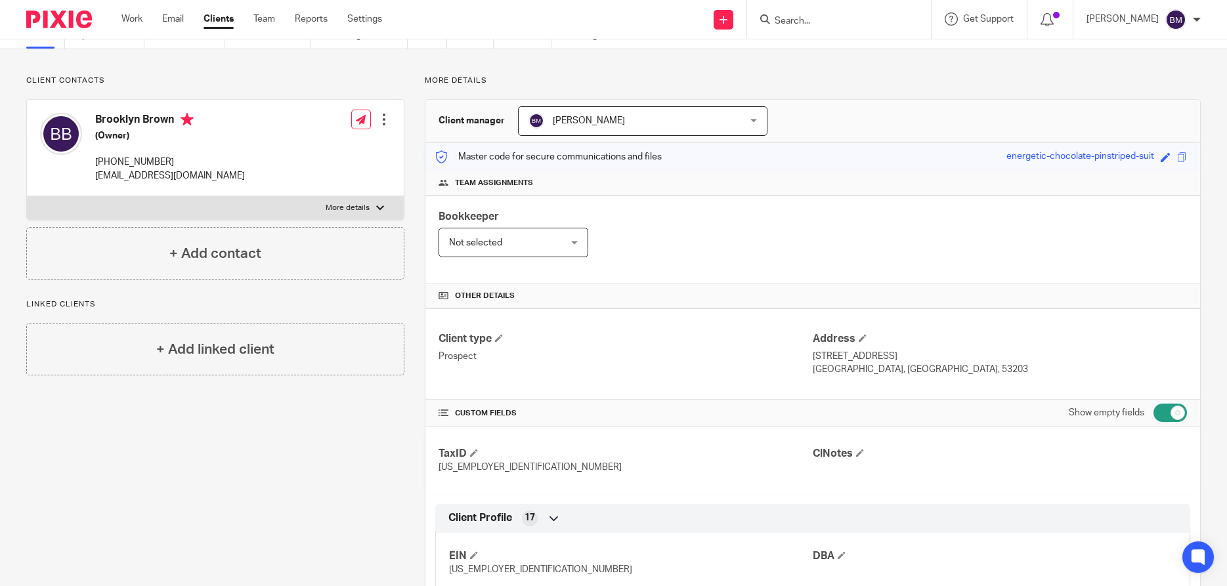
scroll to position [0, 0]
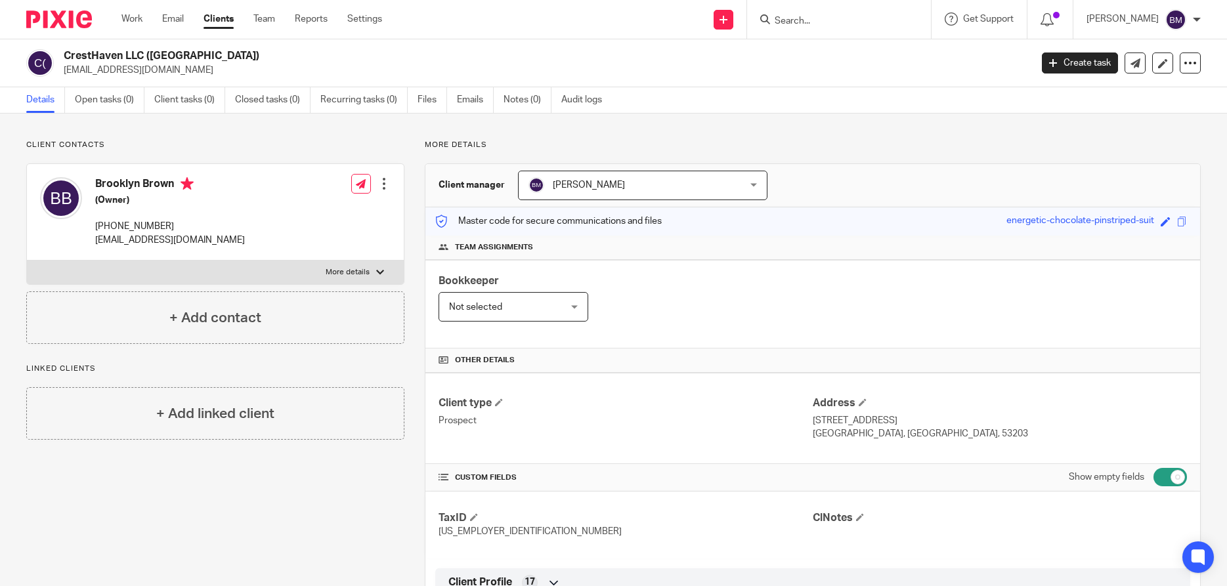
click at [809, 20] on input "Search" at bounding box center [832, 22] width 118 height 12
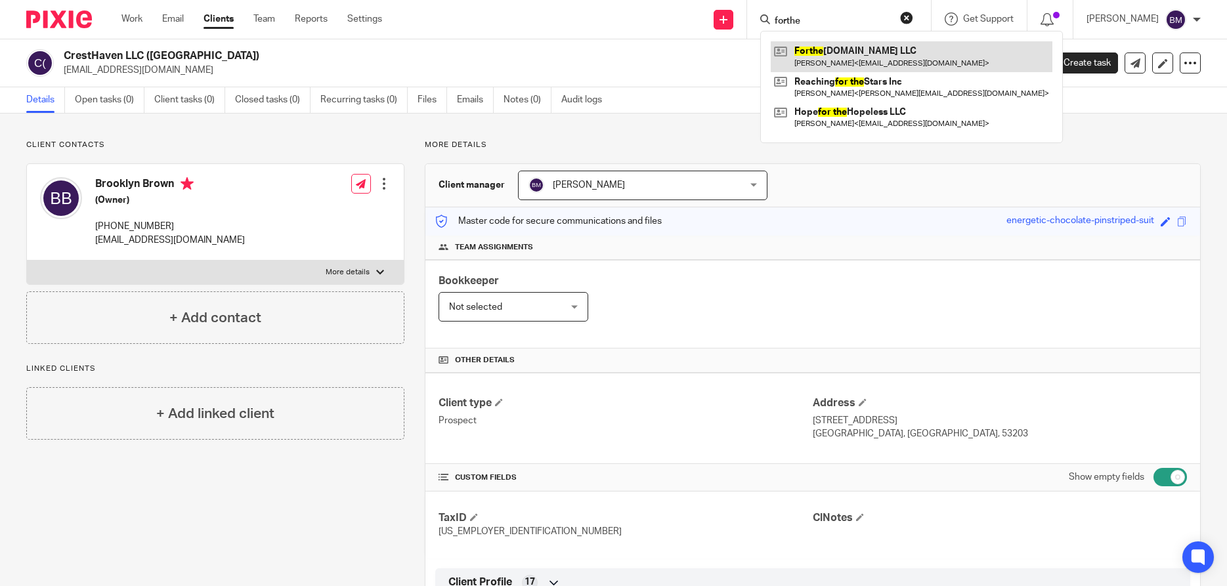
type input "forthe"
click at [854, 50] on link at bounding box center [911, 56] width 282 height 30
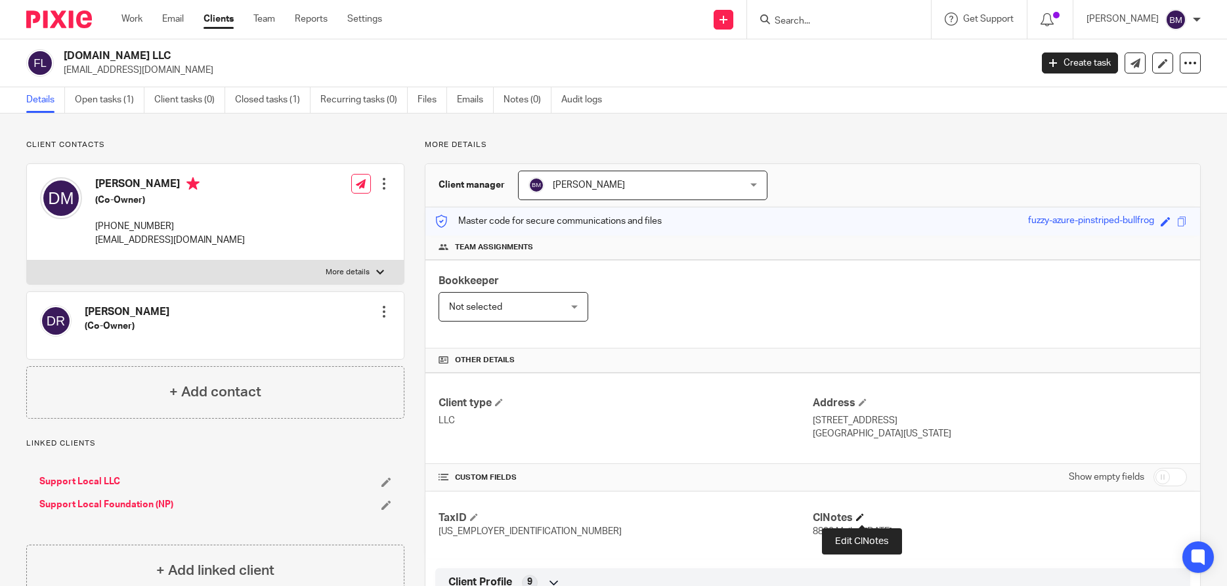
click at [863, 520] on span at bounding box center [860, 517] width 8 height 8
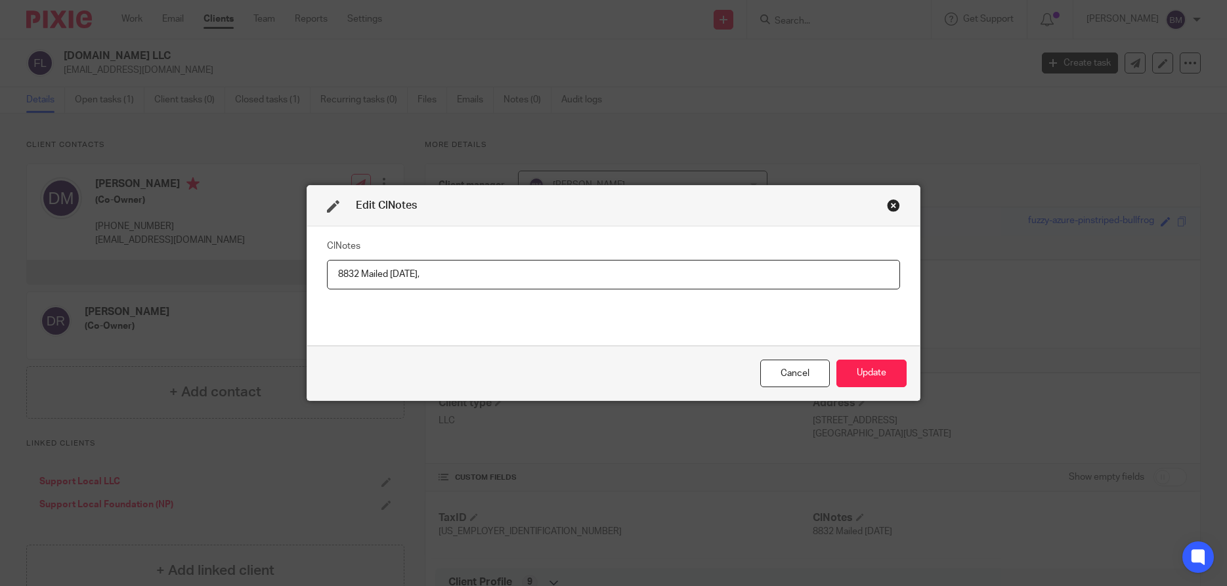
type input "8832 Mailed 9/18/25"
click at [874, 371] on button "Update" at bounding box center [871, 374] width 70 height 28
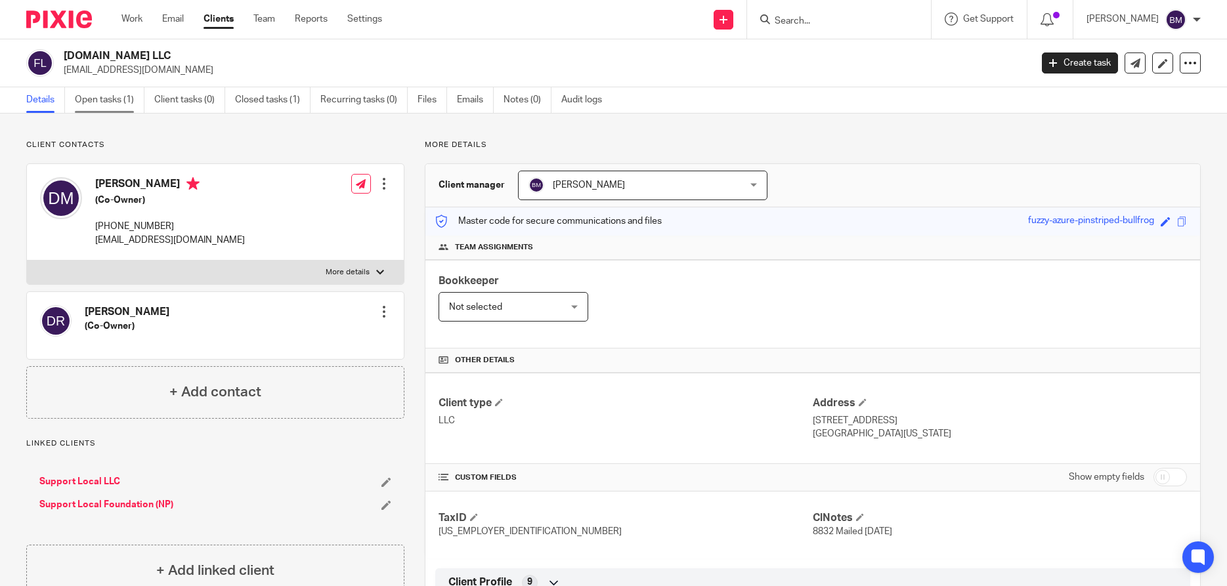
click at [92, 100] on link "Open tasks (1)" at bounding box center [110, 100] width 70 height 26
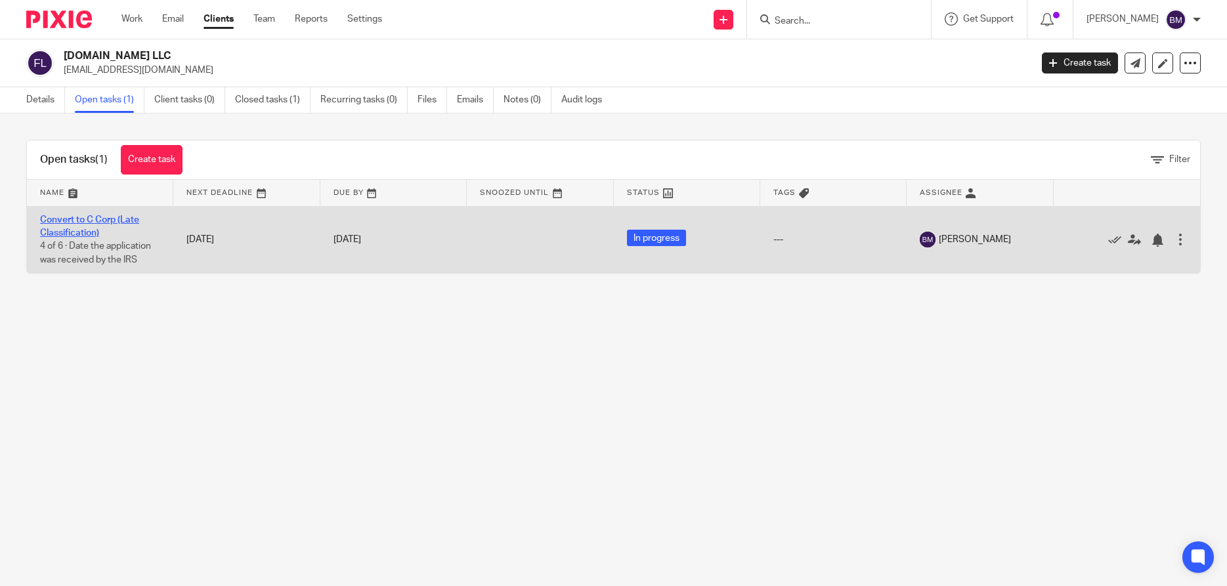
click at [68, 223] on link "Convert to C Corp (Late Classification)" at bounding box center [89, 226] width 99 height 22
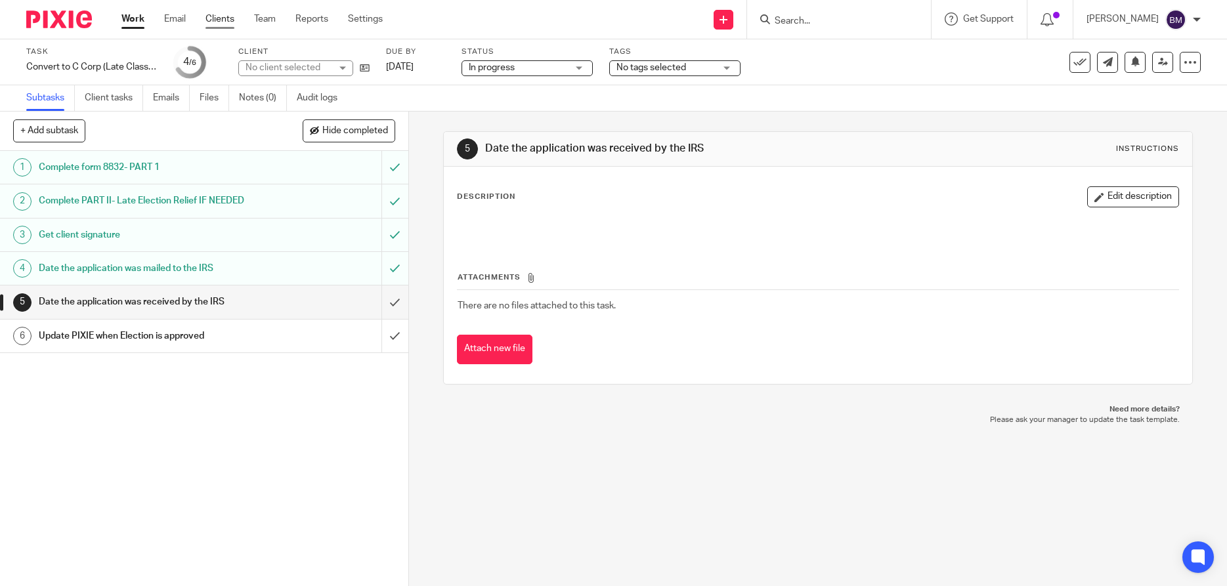
click at [230, 22] on link "Clients" at bounding box center [219, 18] width 29 height 13
